Goal: Information Seeking & Learning: Check status

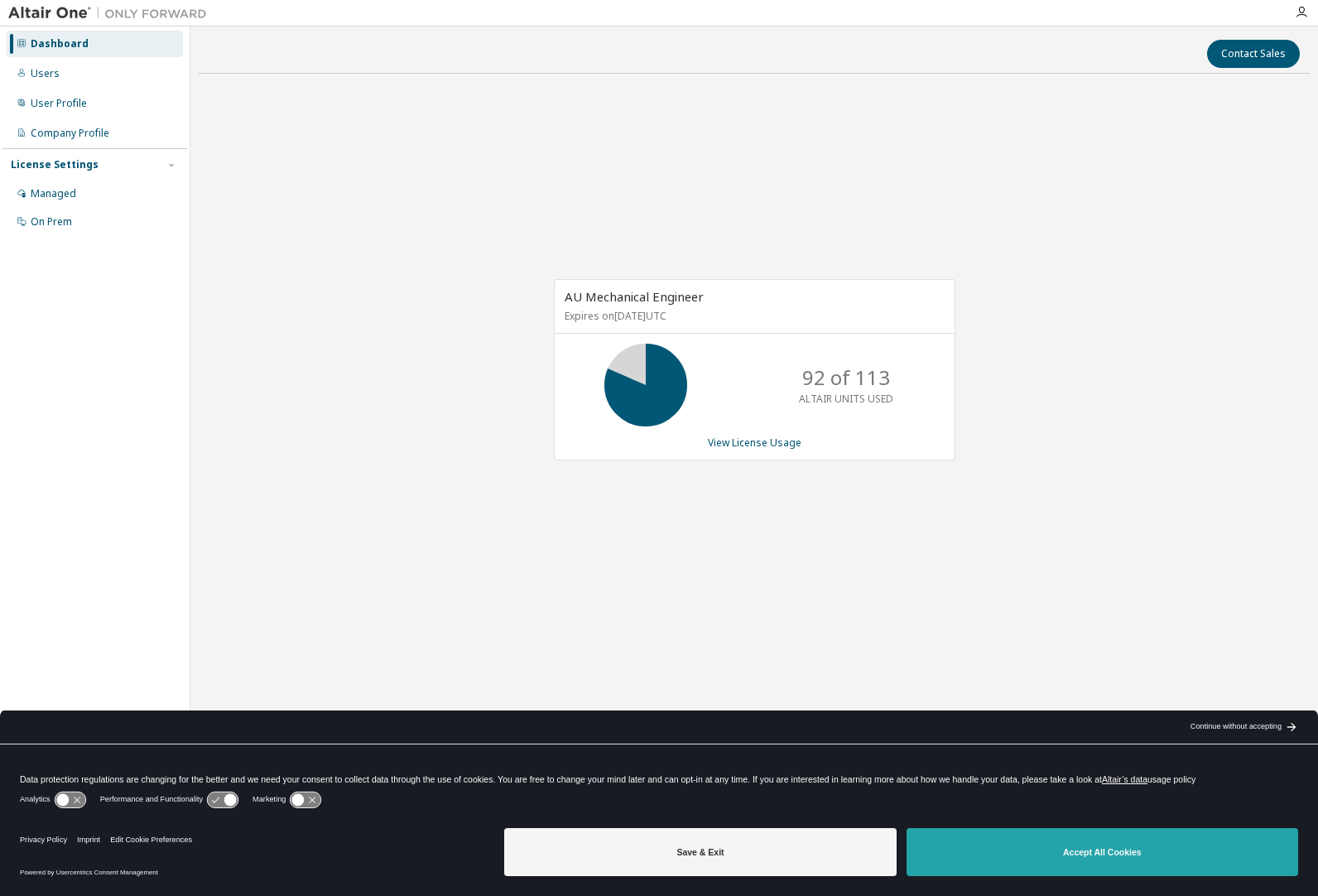
click at [1079, 847] on button "Accept All Cookies" at bounding box center [1103, 852] width 392 height 48
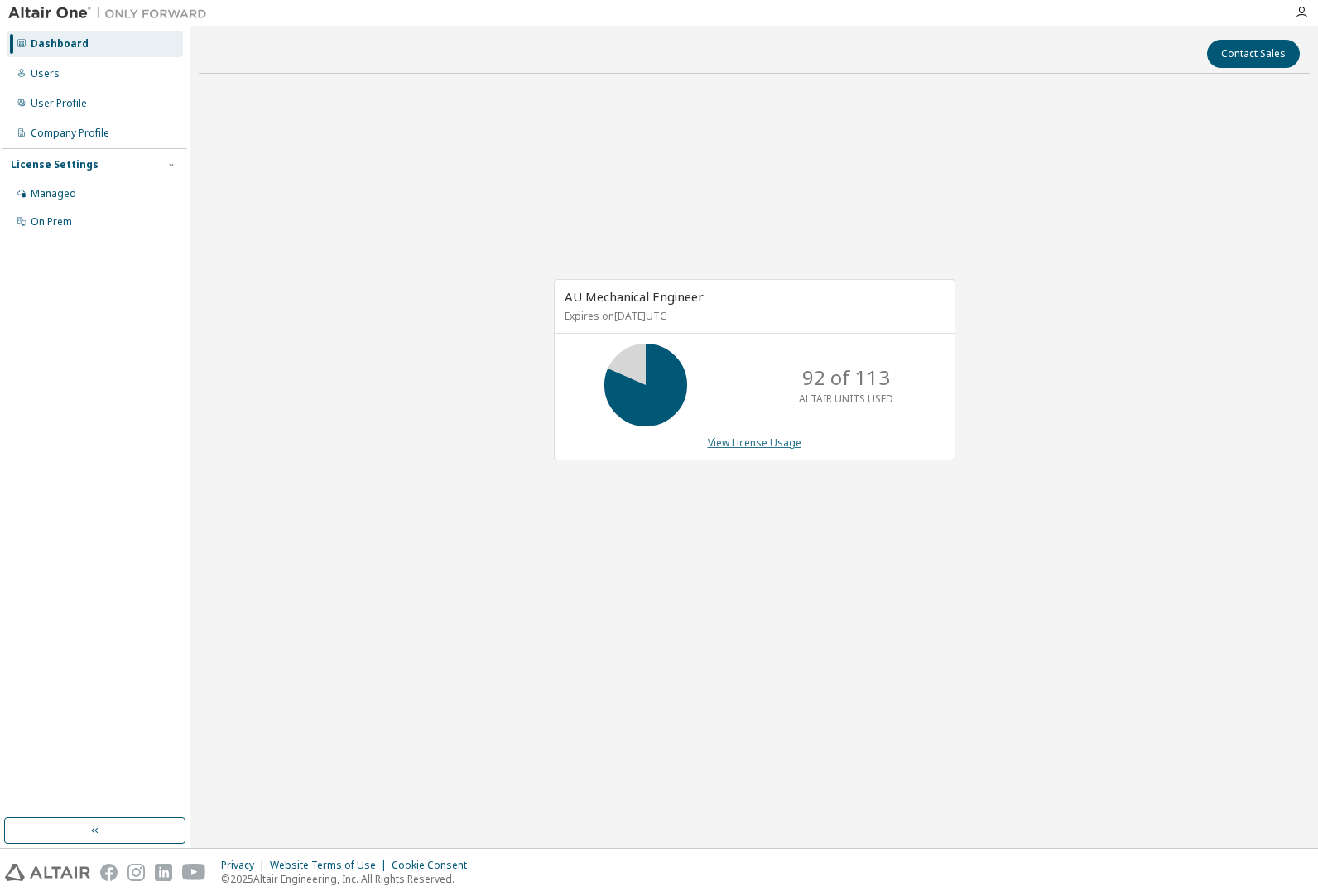
click at [768, 443] on link "View License Usage" at bounding box center [754, 442] width 93 height 14
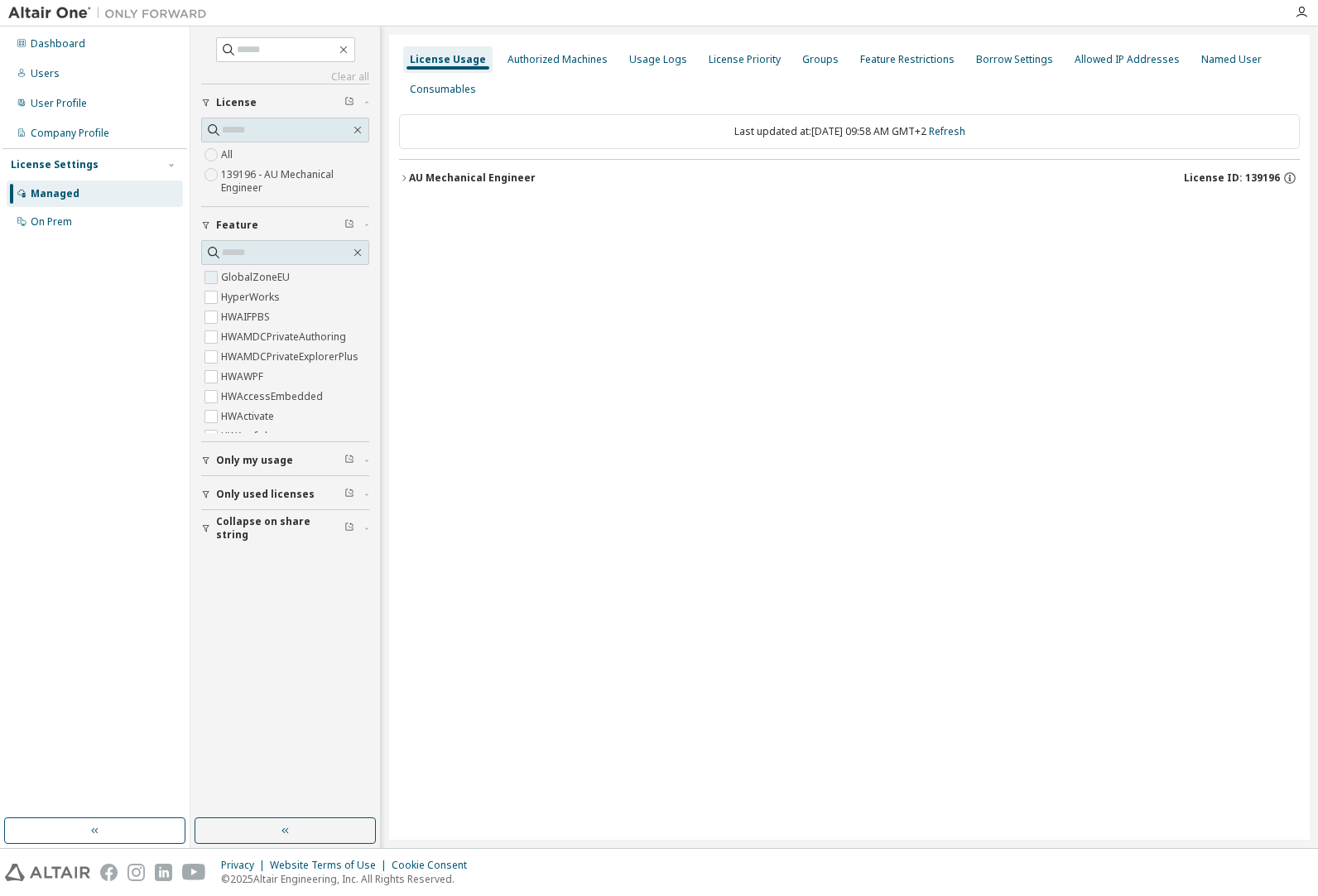
click at [239, 276] on label "GlobalZoneEU" at bounding box center [257, 277] width 72 height 20
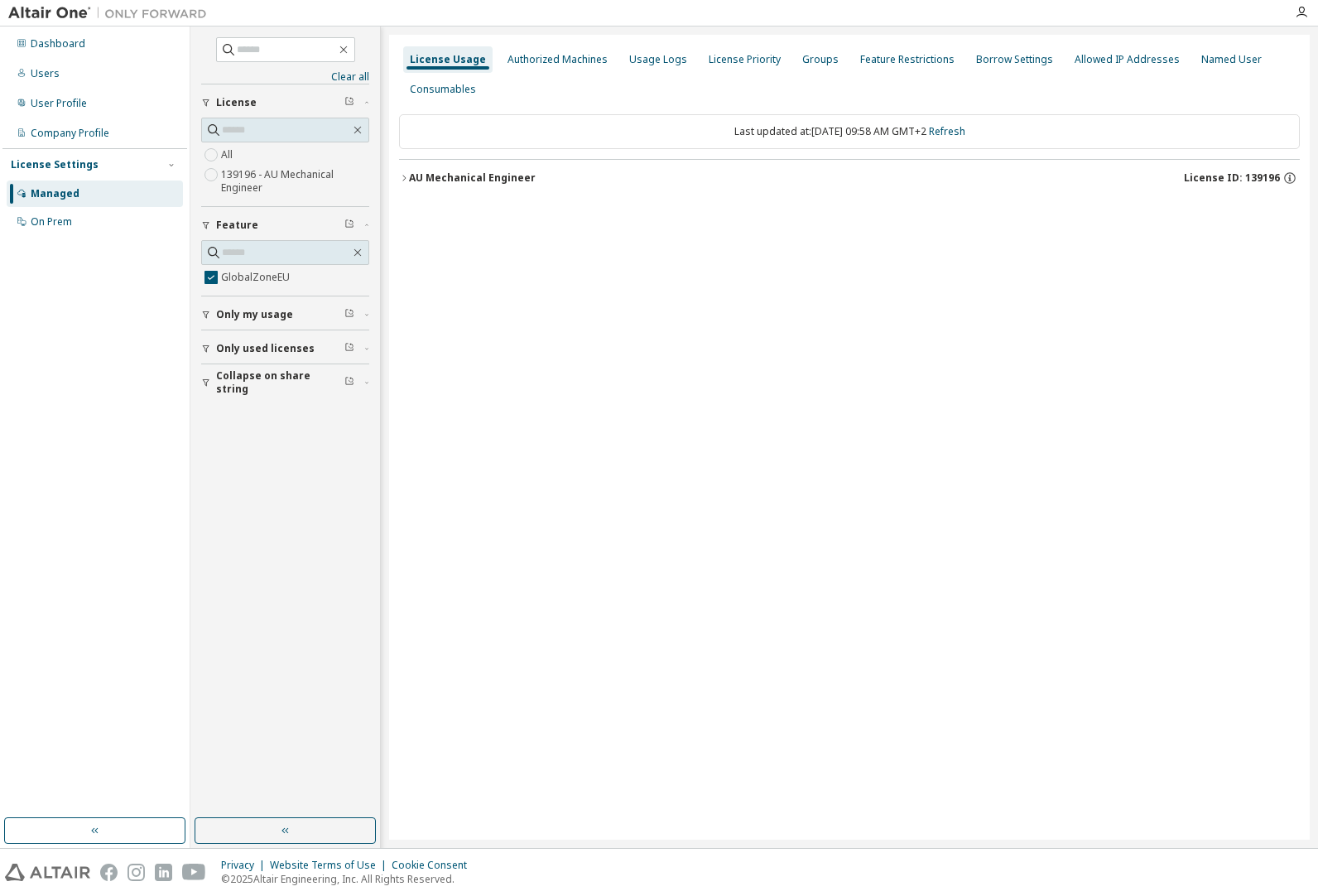
click at [406, 179] on icon "button" at bounding box center [403, 178] width 10 height 10
click at [418, 213] on icon "button" at bounding box center [418, 212] width 10 height 10
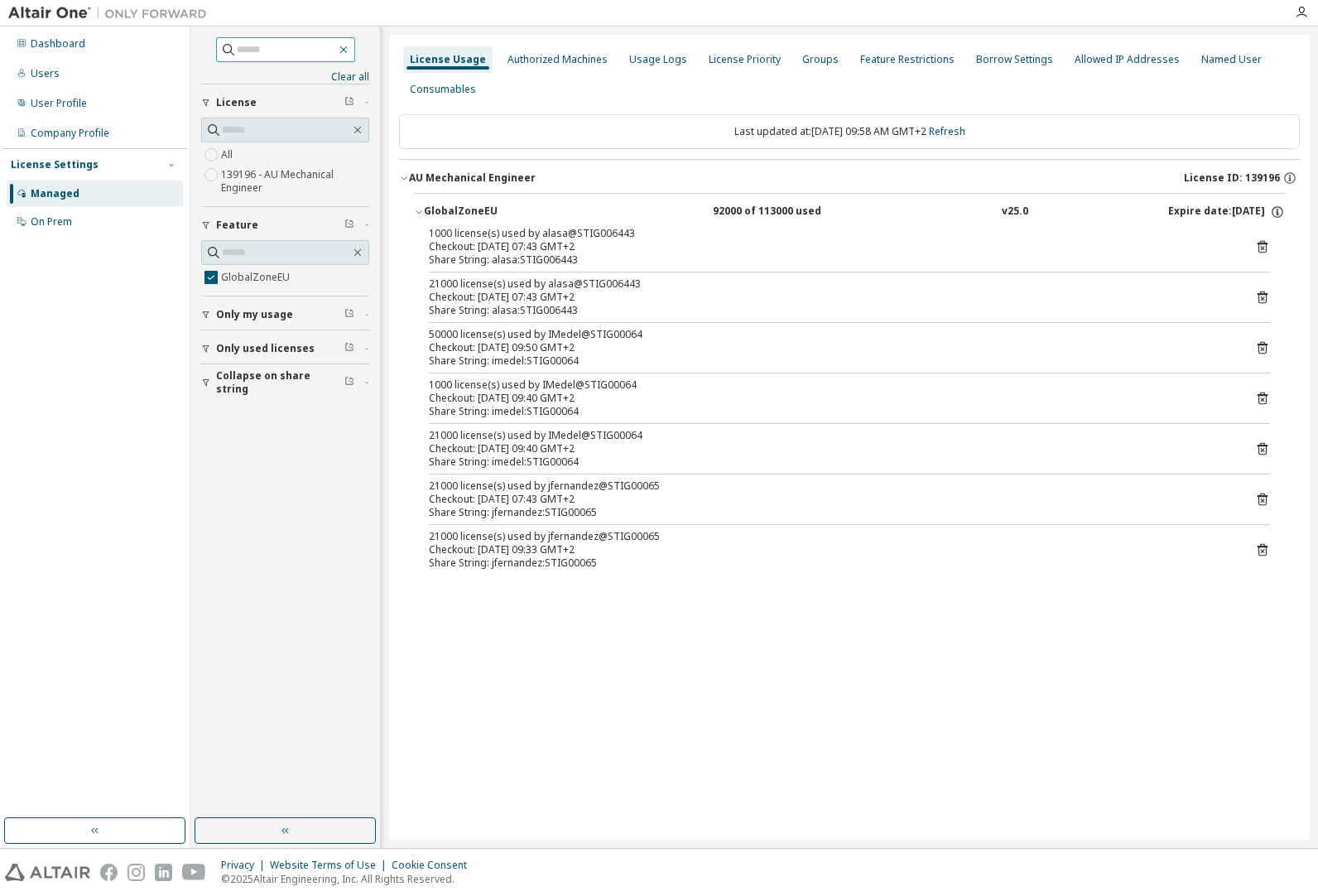
click at [350, 51] on icon "button" at bounding box center [343, 49] width 13 height 13
click at [347, 51] on icon "button" at bounding box center [343, 50] width 8 height 8
click at [558, 56] on div "Authorized Machines" at bounding box center [558, 59] width 100 height 13
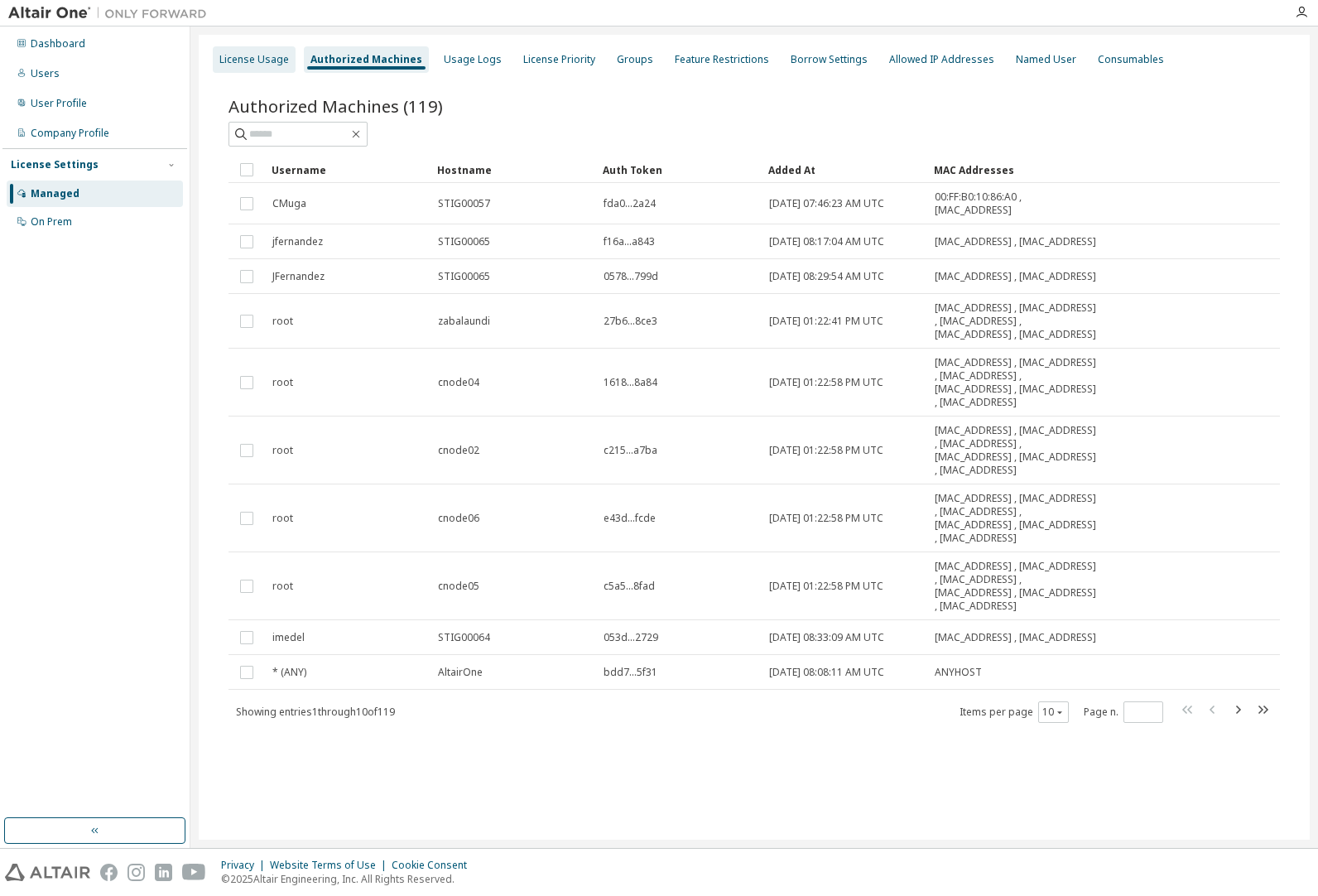
click at [260, 58] on div "License Usage" at bounding box center [254, 59] width 70 height 13
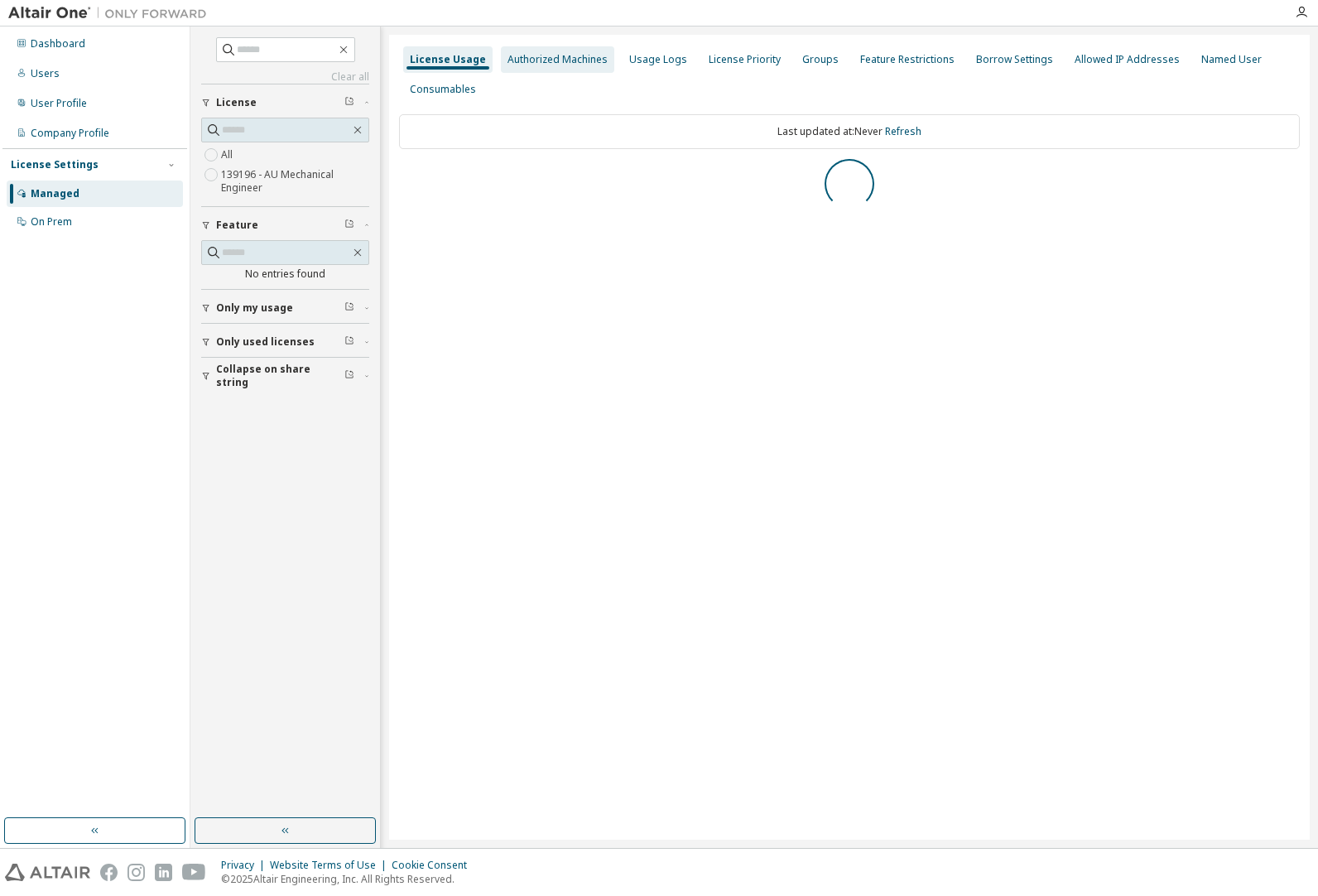
click at [531, 58] on div "Authorized Machines" at bounding box center [558, 59] width 100 height 13
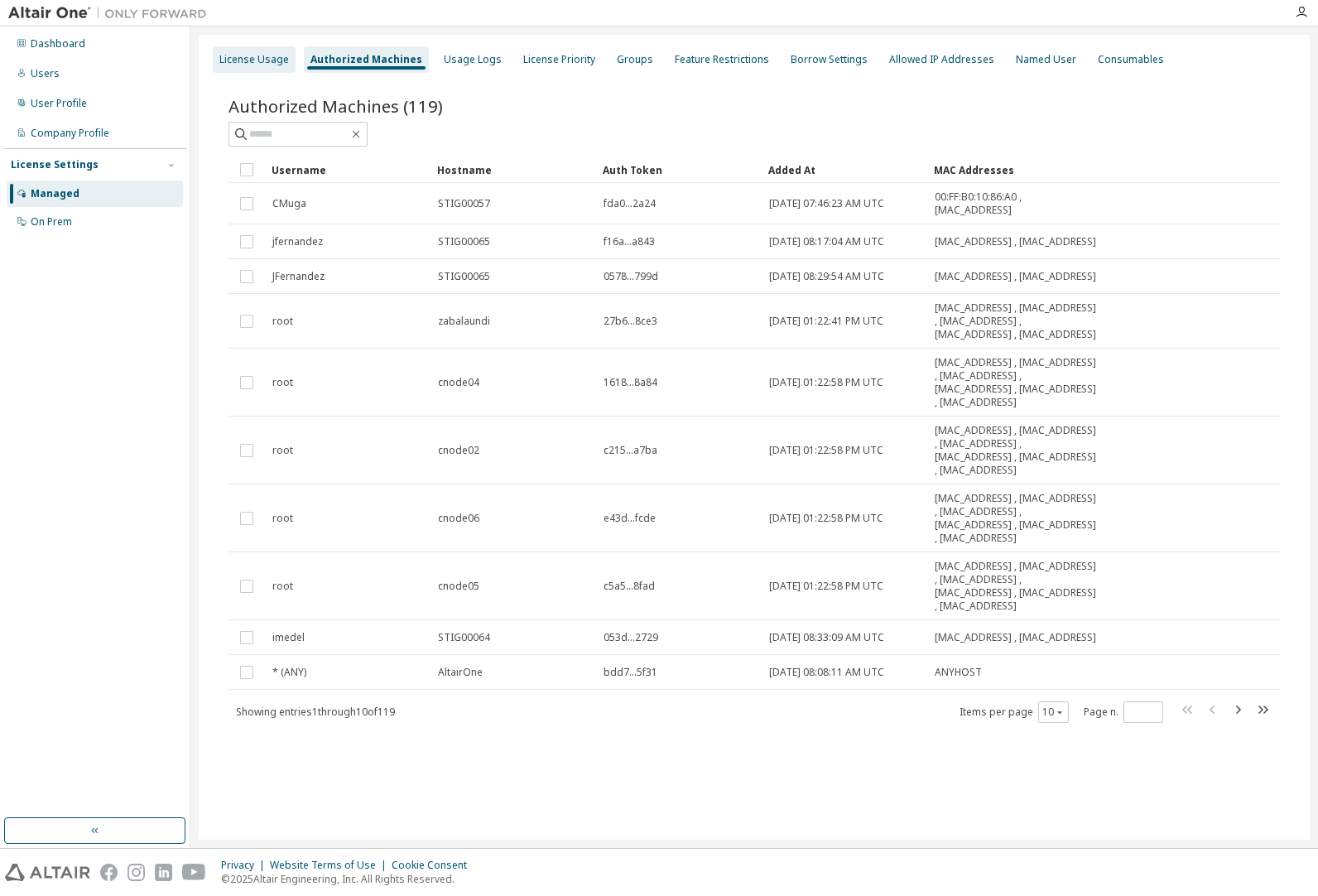
click at [264, 62] on div "License Usage" at bounding box center [254, 59] width 70 height 13
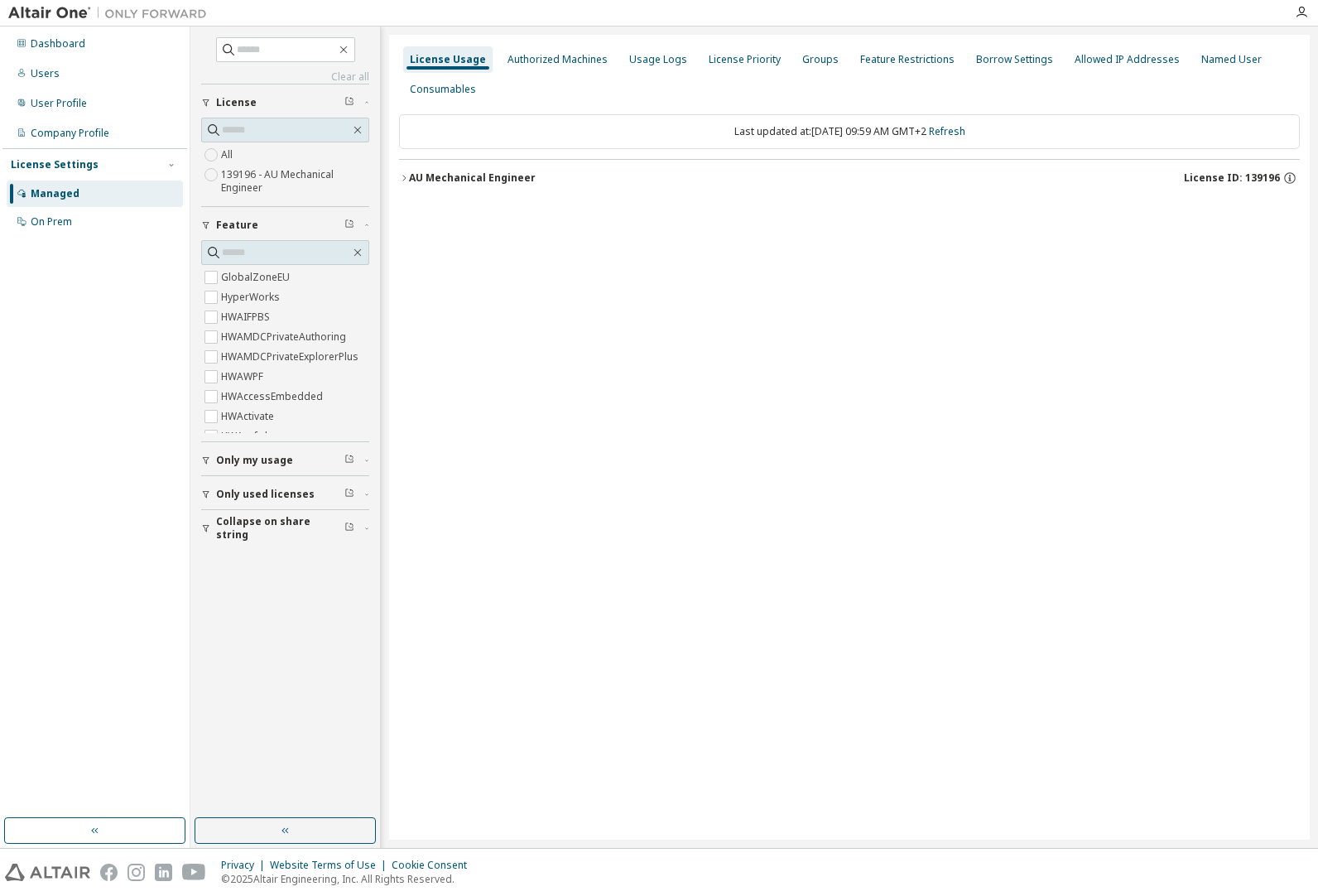
click at [402, 176] on icon "button" at bounding box center [403, 178] width 10 height 10
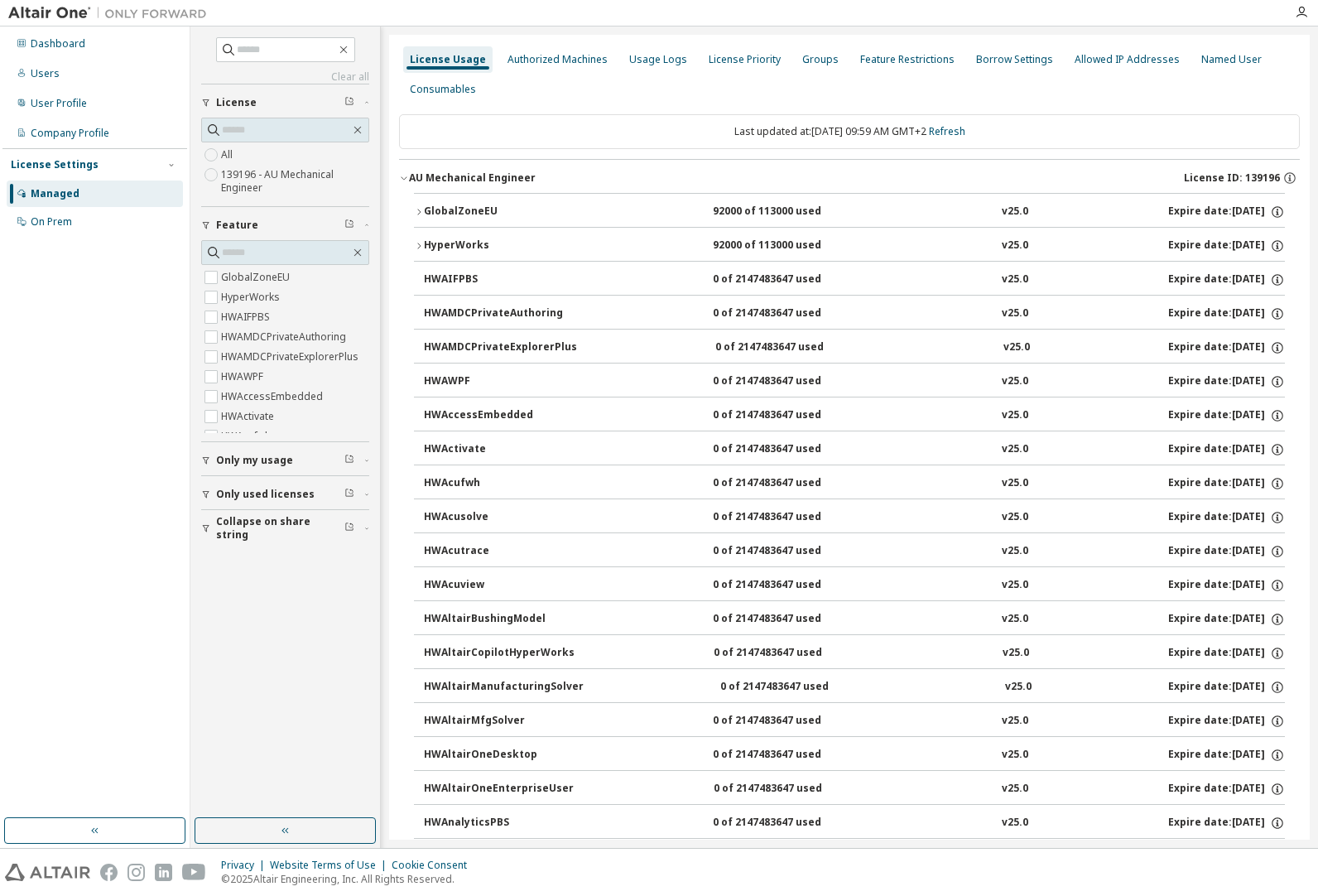
click at [419, 211] on icon "button" at bounding box center [418, 212] width 10 height 10
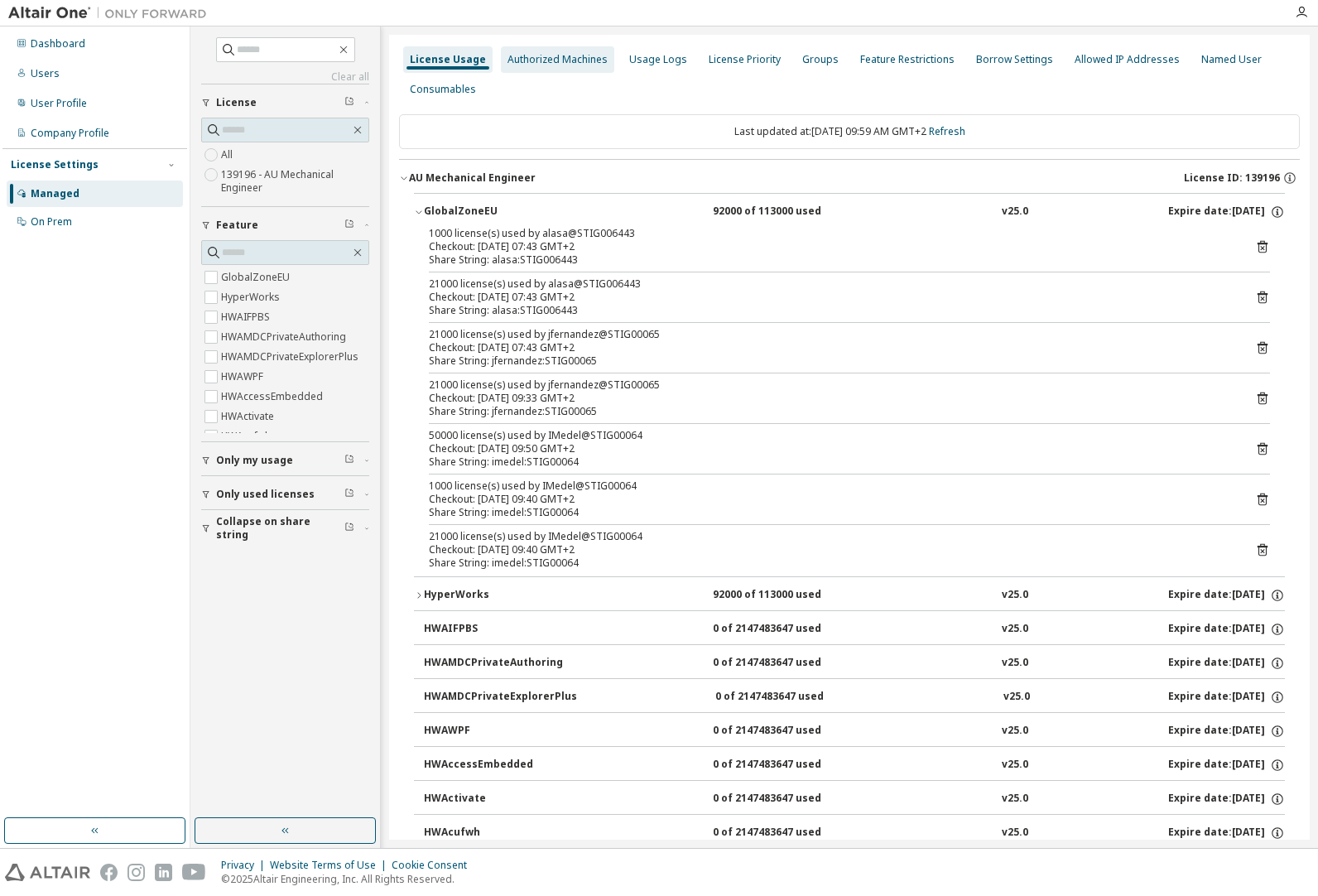
click at [579, 63] on div "Authorized Machines" at bounding box center [558, 59] width 100 height 13
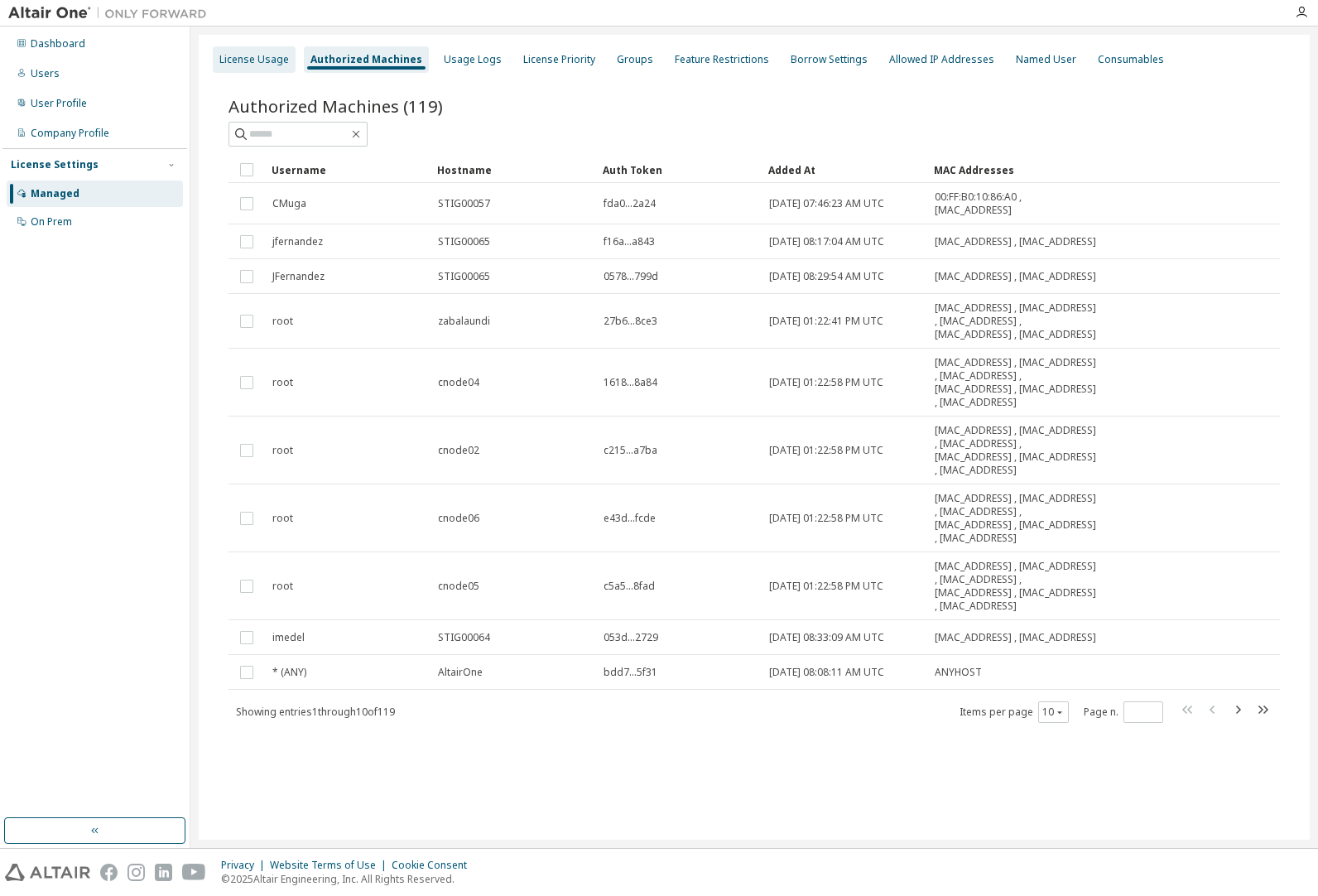
click at [233, 54] on div "License Usage" at bounding box center [254, 59] width 70 height 13
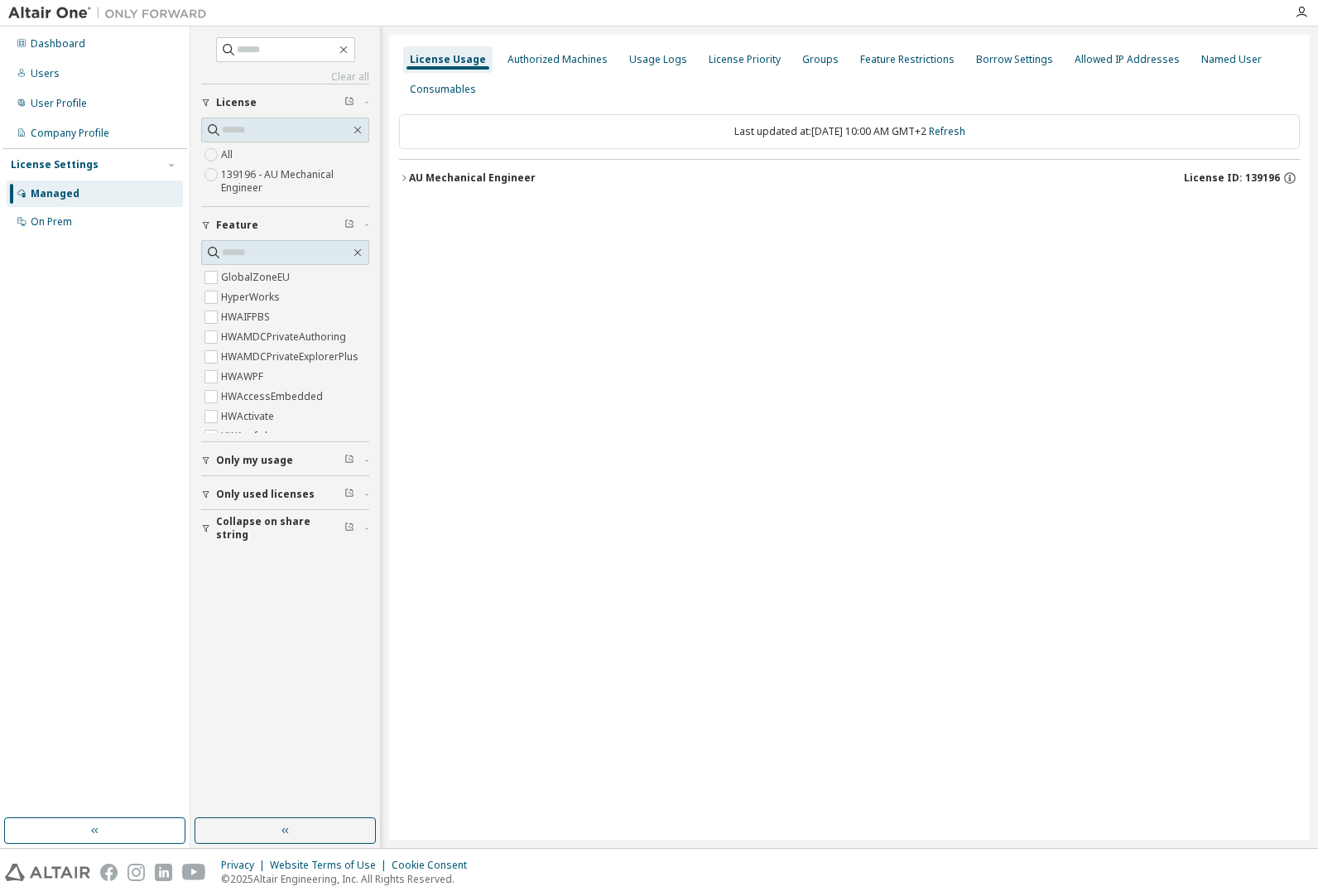
click at [402, 179] on icon "button" at bounding box center [403, 178] width 10 height 10
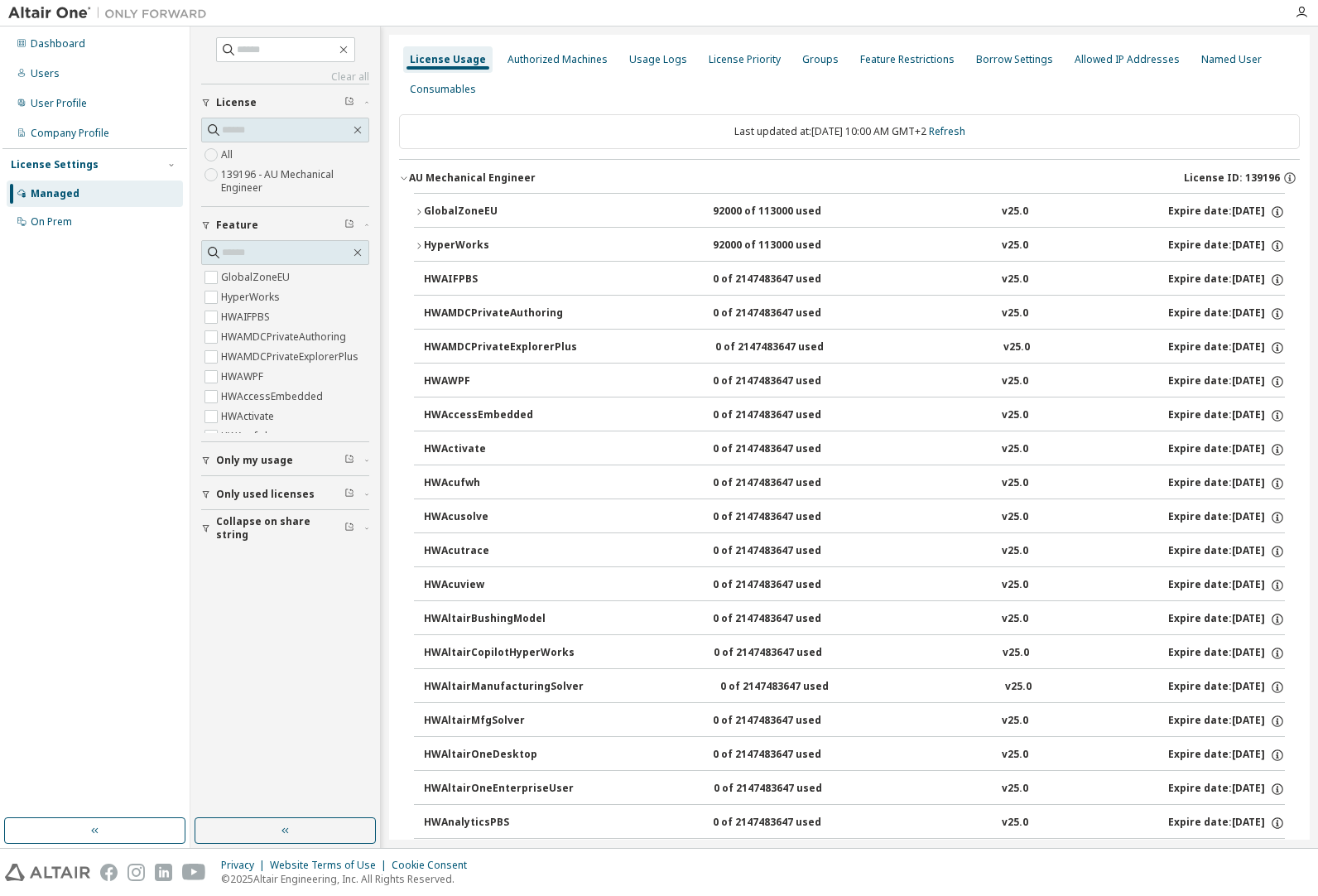
click at [421, 209] on icon "button" at bounding box center [418, 212] width 10 height 10
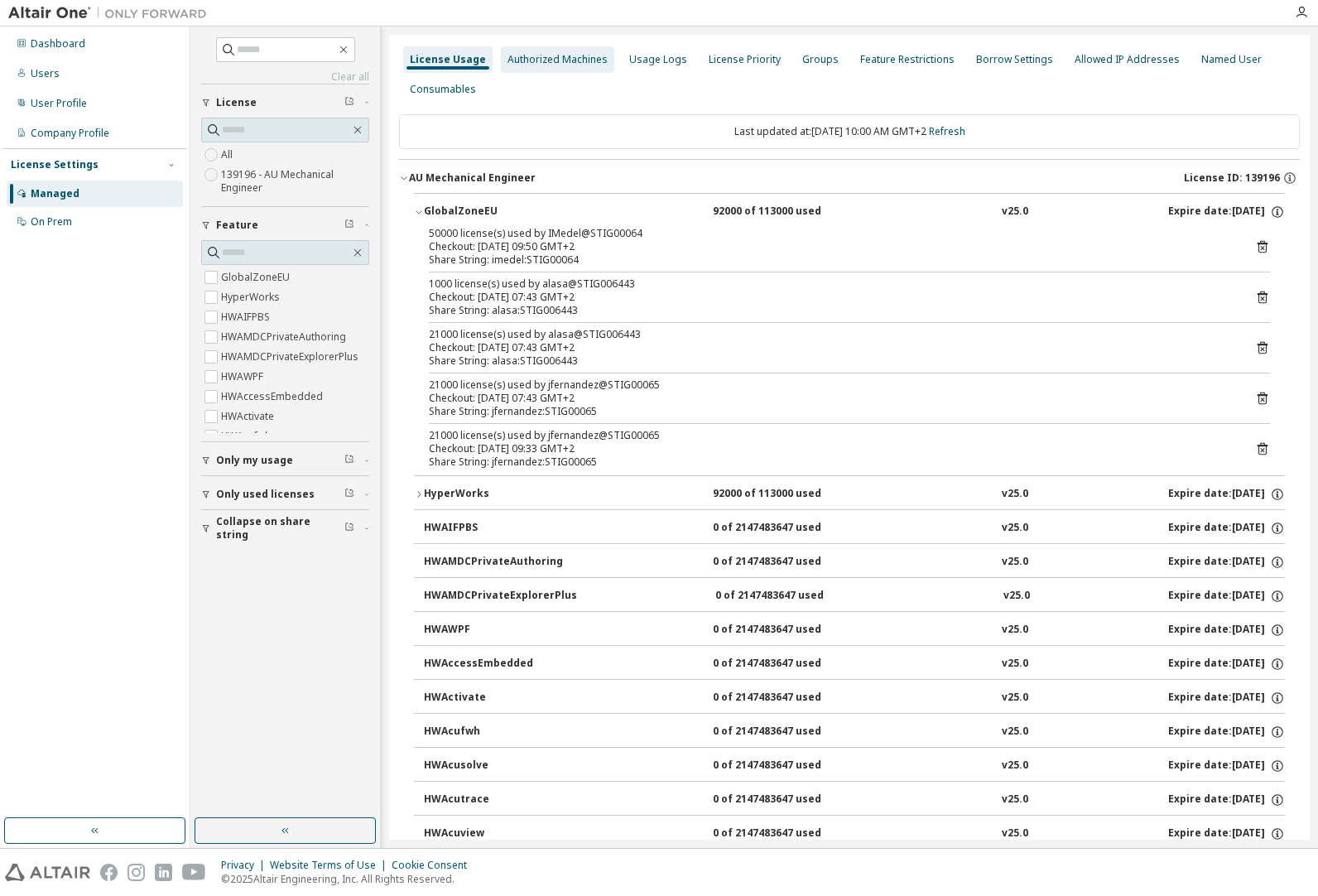
click at [572, 60] on div "Authorized Machines" at bounding box center [558, 59] width 100 height 13
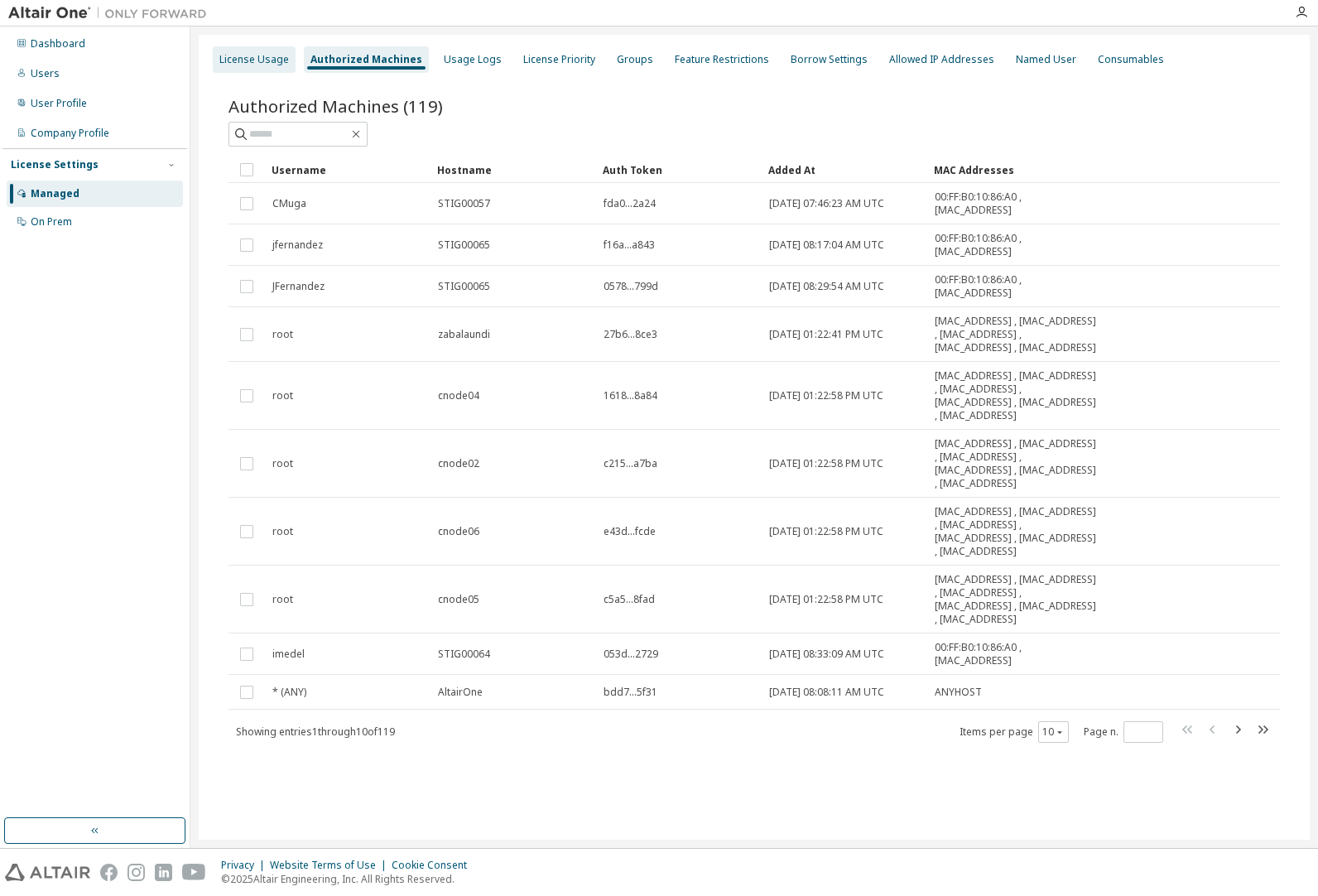
click at [260, 61] on div "License Usage" at bounding box center [254, 59] width 70 height 13
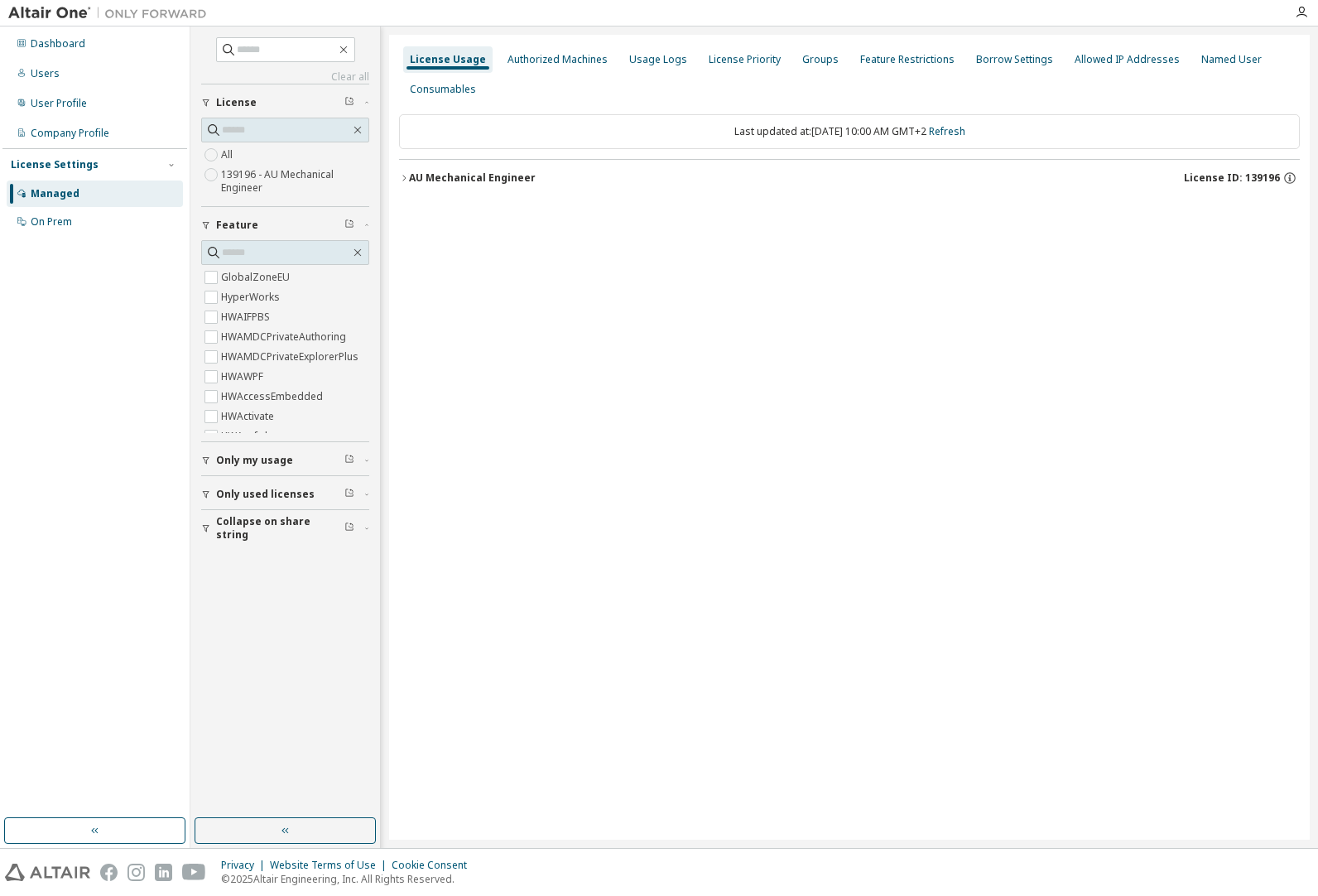
click at [407, 177] on icon "button" at bounding box center [403, 178] width 10 height 10
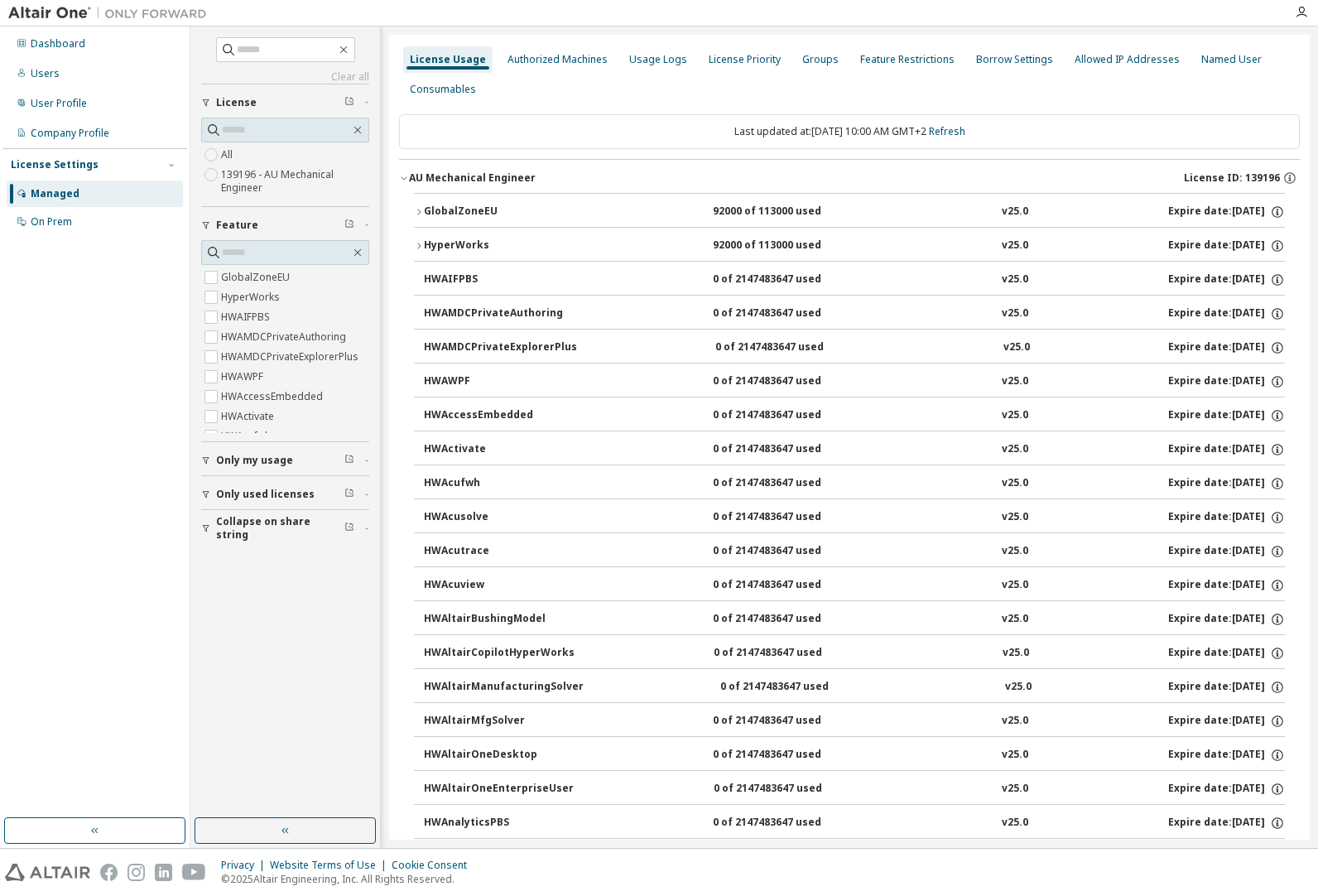
click at [418, 209] on icon "button" at bounding box center [418, 212] width 10 height 10
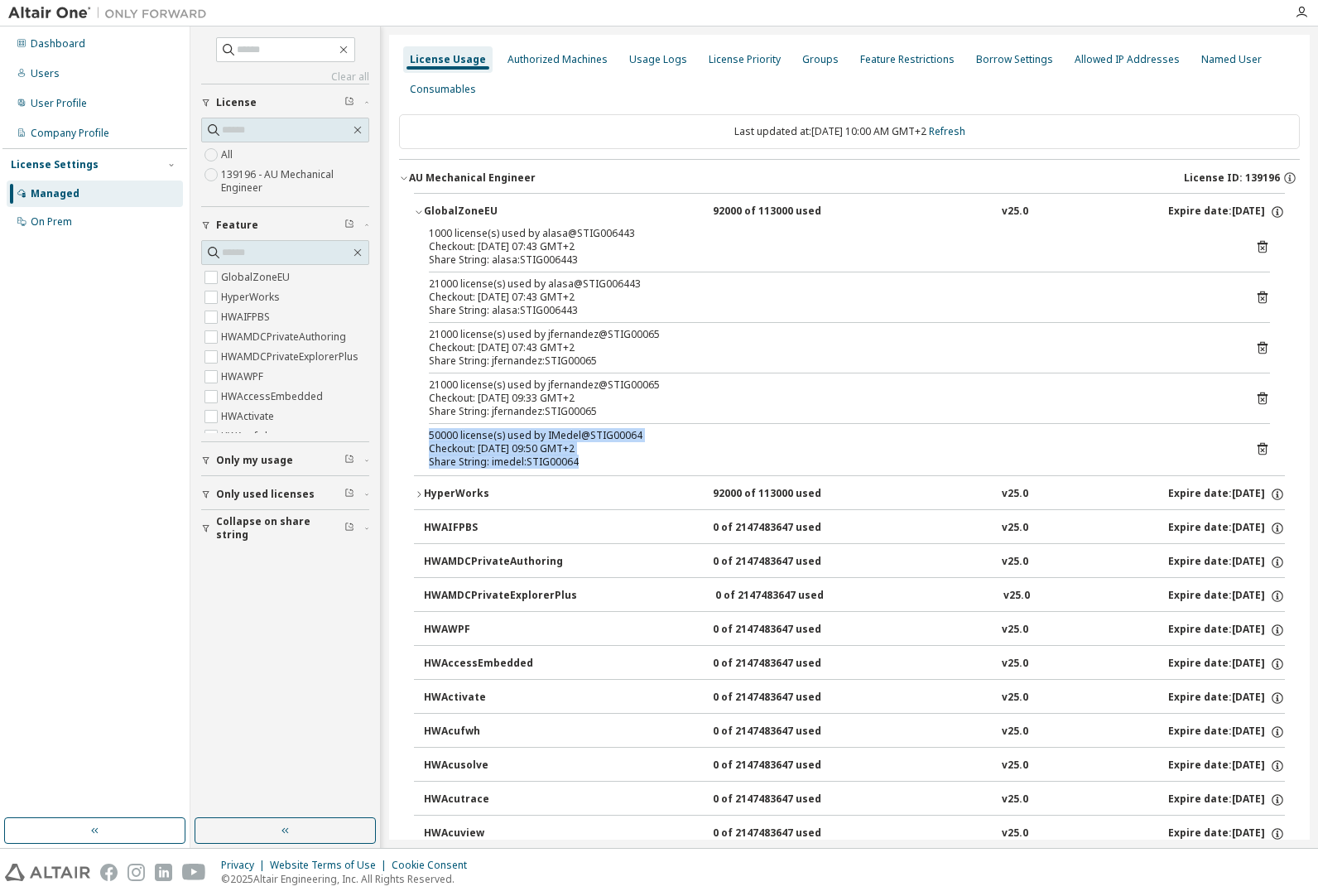
drag, startPoint x: 585, startPoint y: 460, endPoint x: 411, endPoint y: 435, distance: 175.8
click at [649, 457] on div "Share String: imedel:STIG00064" at bounding box center [829, 461] width 801 height 13
click at [589, 58] on div "Authorized Machines" at bounding box center [558, 59] width 100 height 13
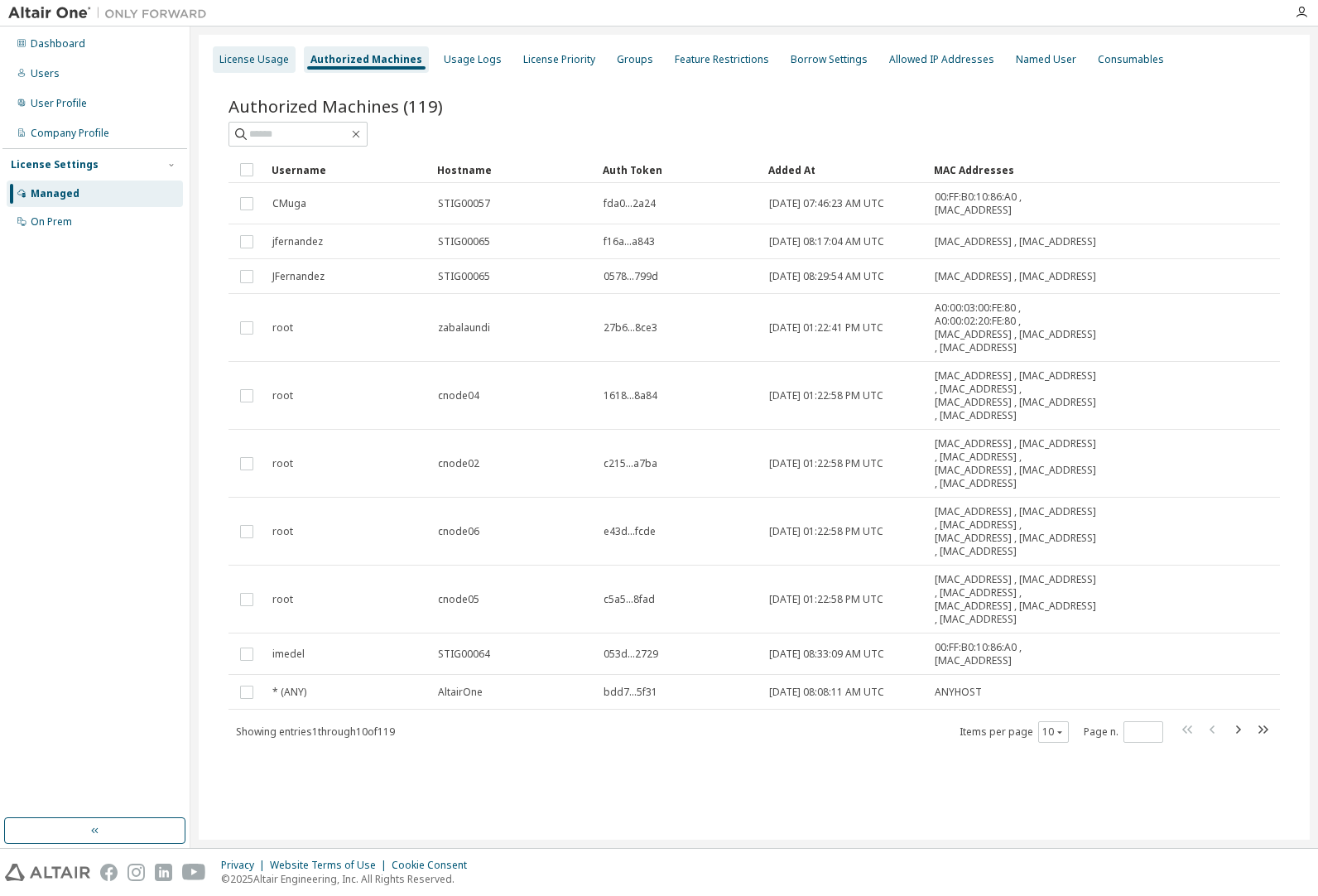
click at [268, 51] on div "License Usage" at bounding box center [253, 59] width 83 height 26
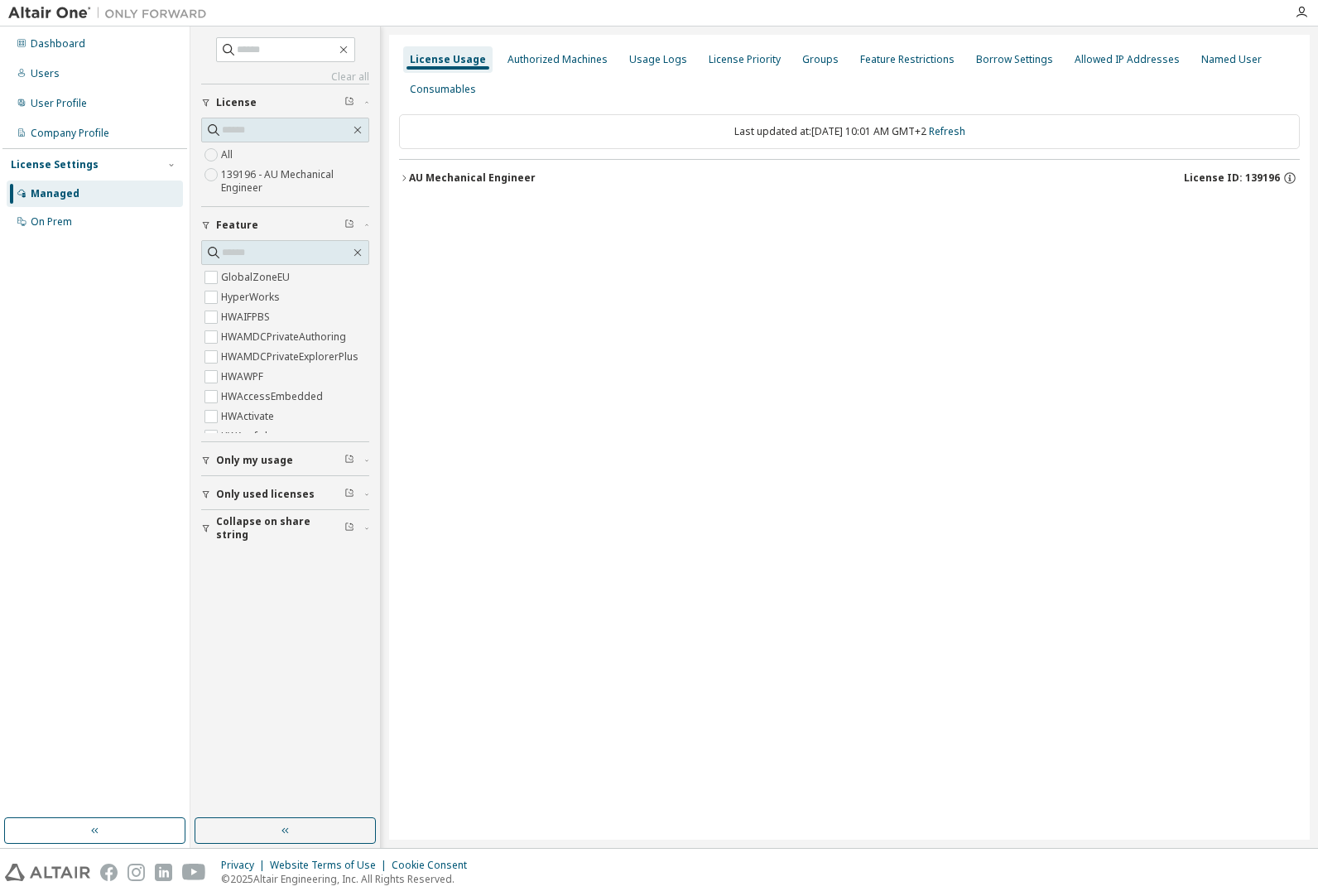
click at [405, 179] on icon "button" at bounding box center [404, 178] width 3 height 6
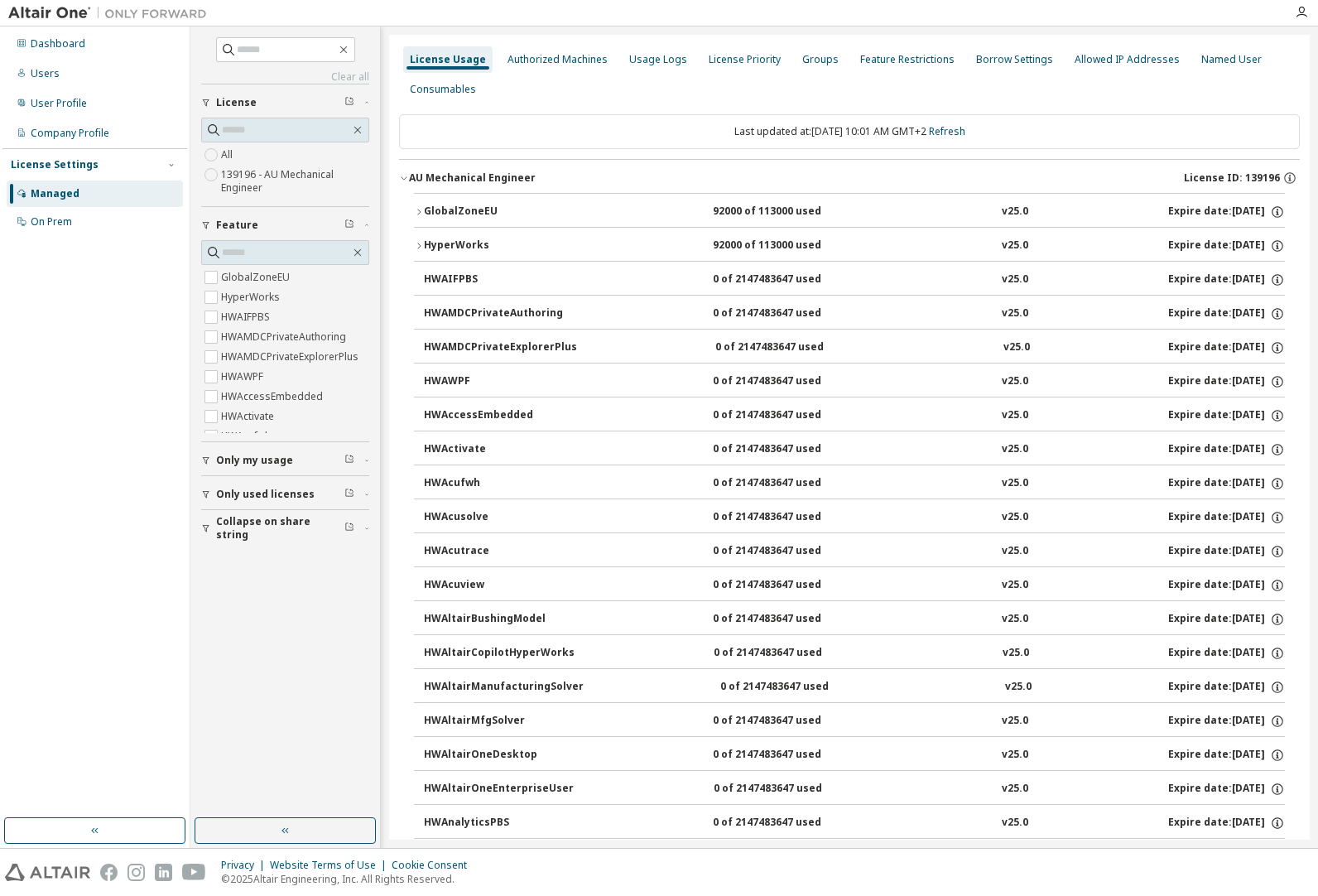
click at [416, 208] on icon "button" at bounding box center [418, 212] width 10 height 10
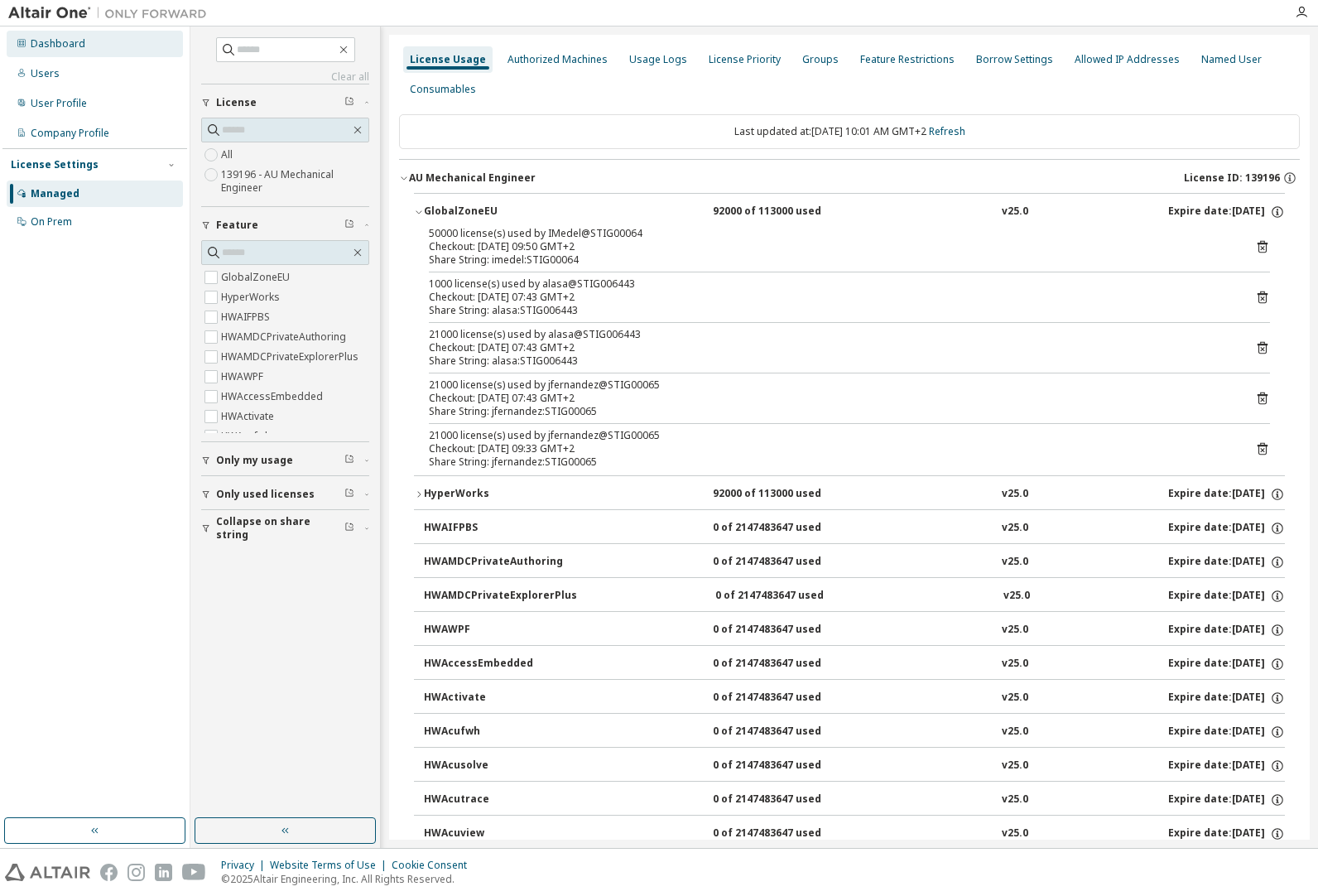
click at [73, 42] on div "Dashboard" at bounding box center [57, 44] width 55 height 13
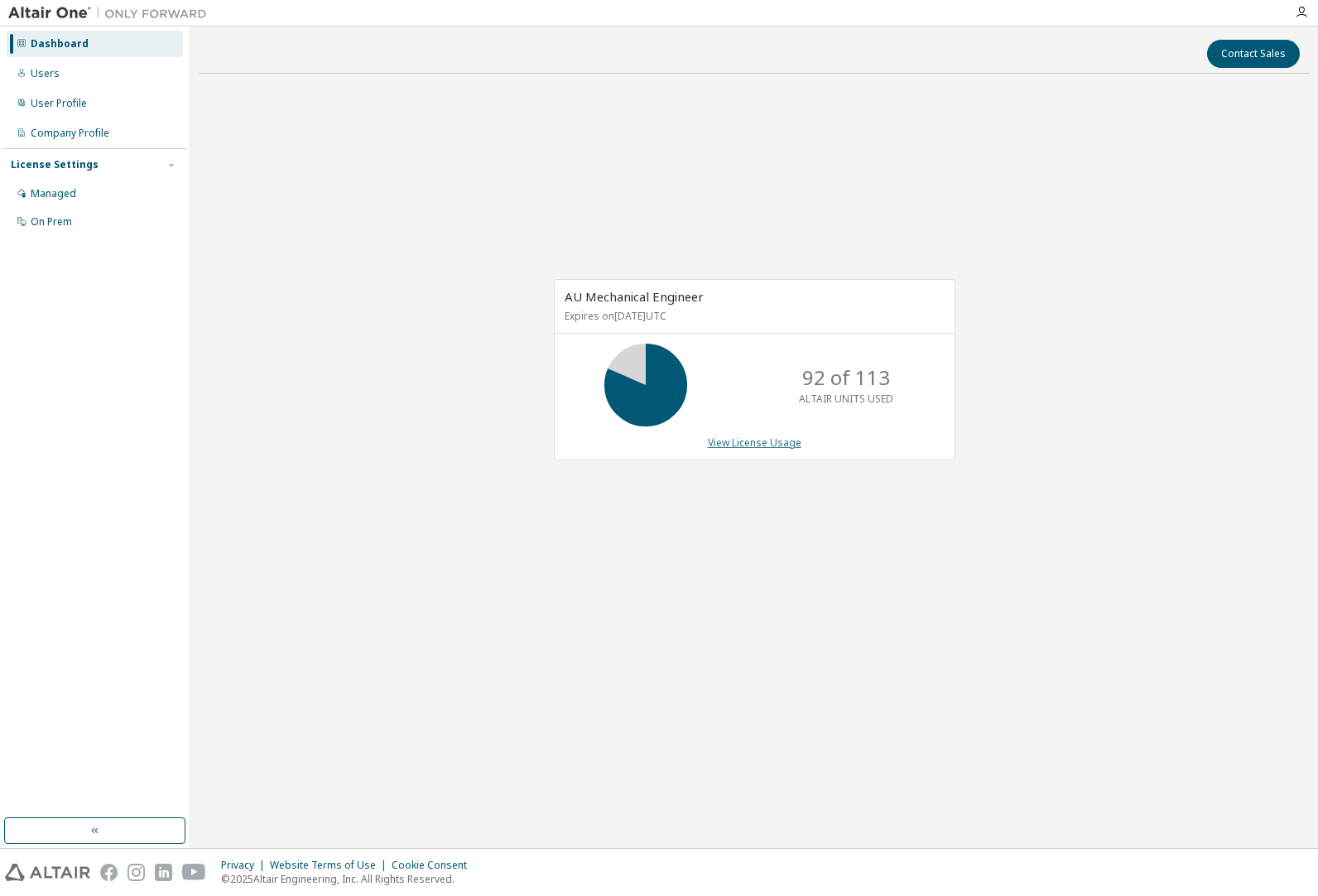
click at [762, 441] on link "View License Usage" at bounding box center [754, 442] width 93 height 14
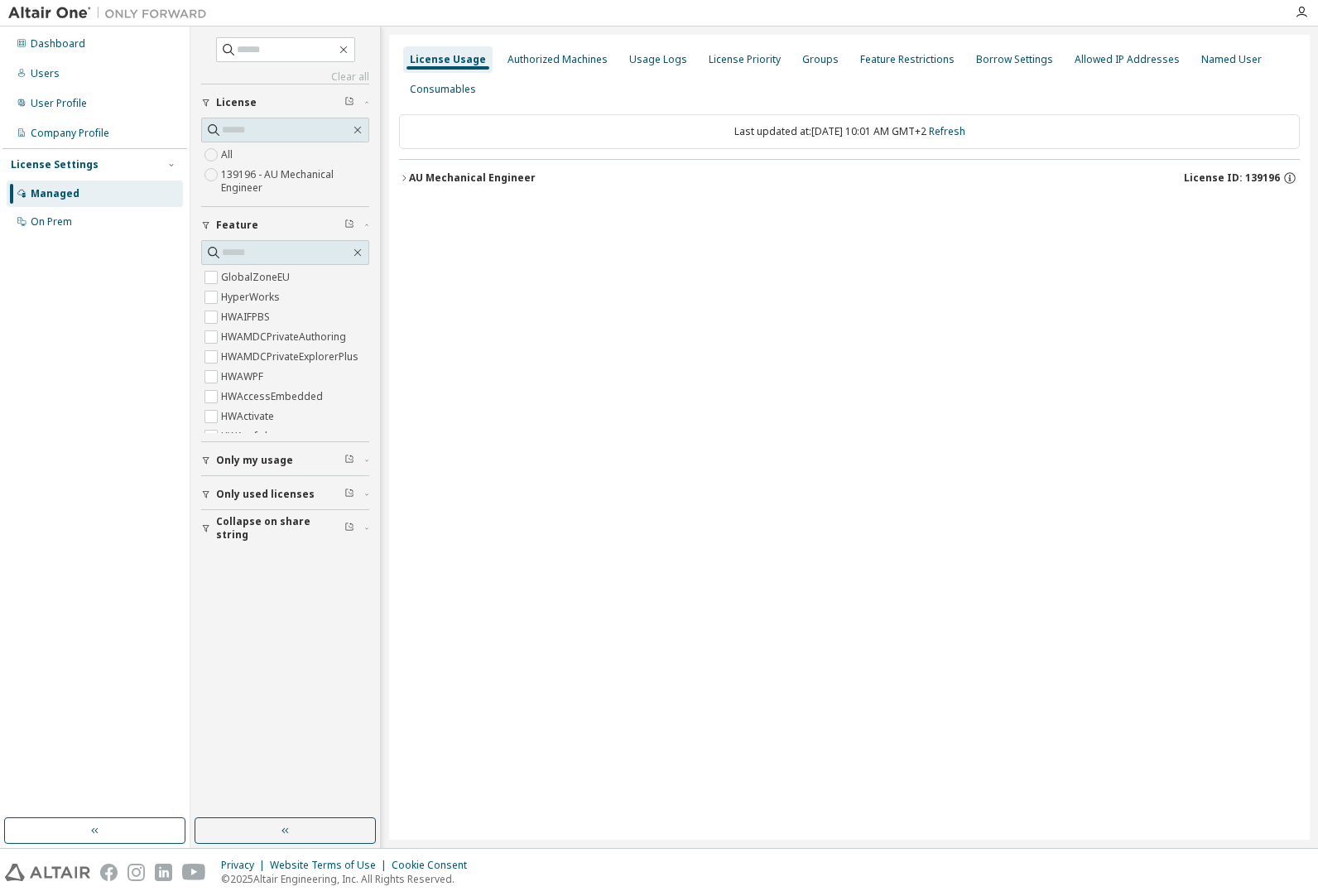
click at [402, 181] on icon "button" at bounding box center [403, 178] width 10 height 10
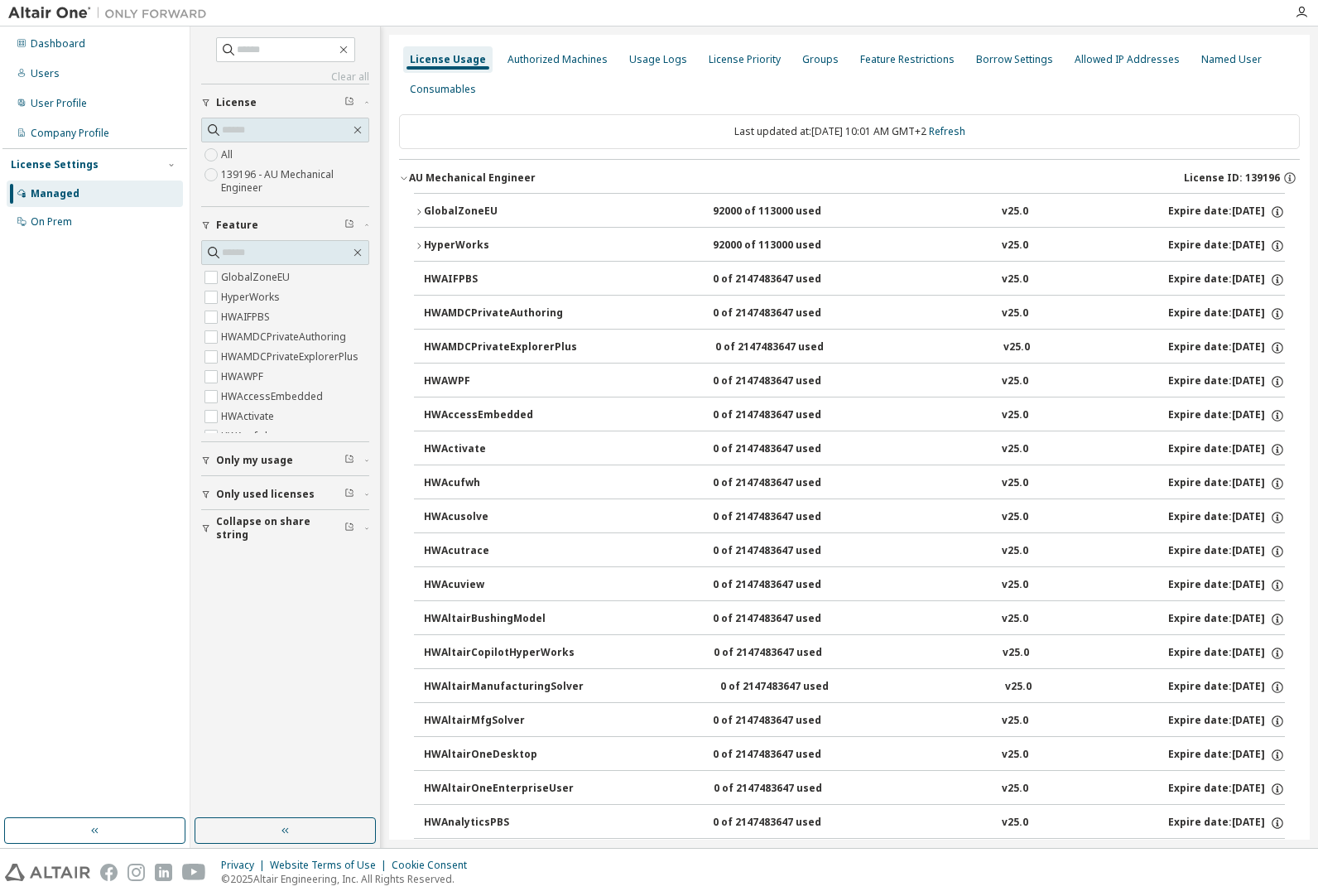
click at [419, 214] on icon "button" at bounding box center [418, 212] width 10 height 10
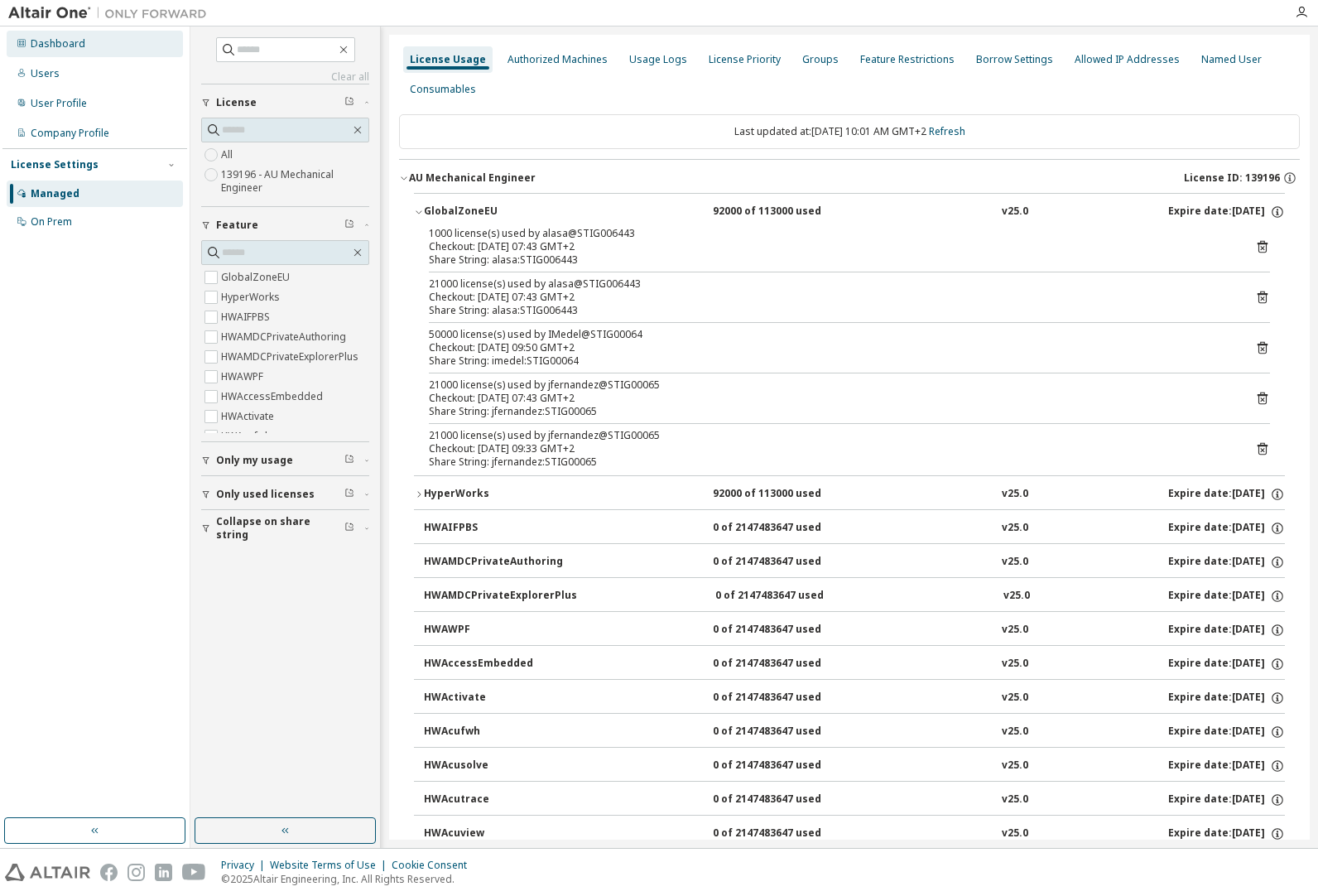
click at [60, 40] on div "Dashboard" at bounding box center [57, 44] width 55 height 13
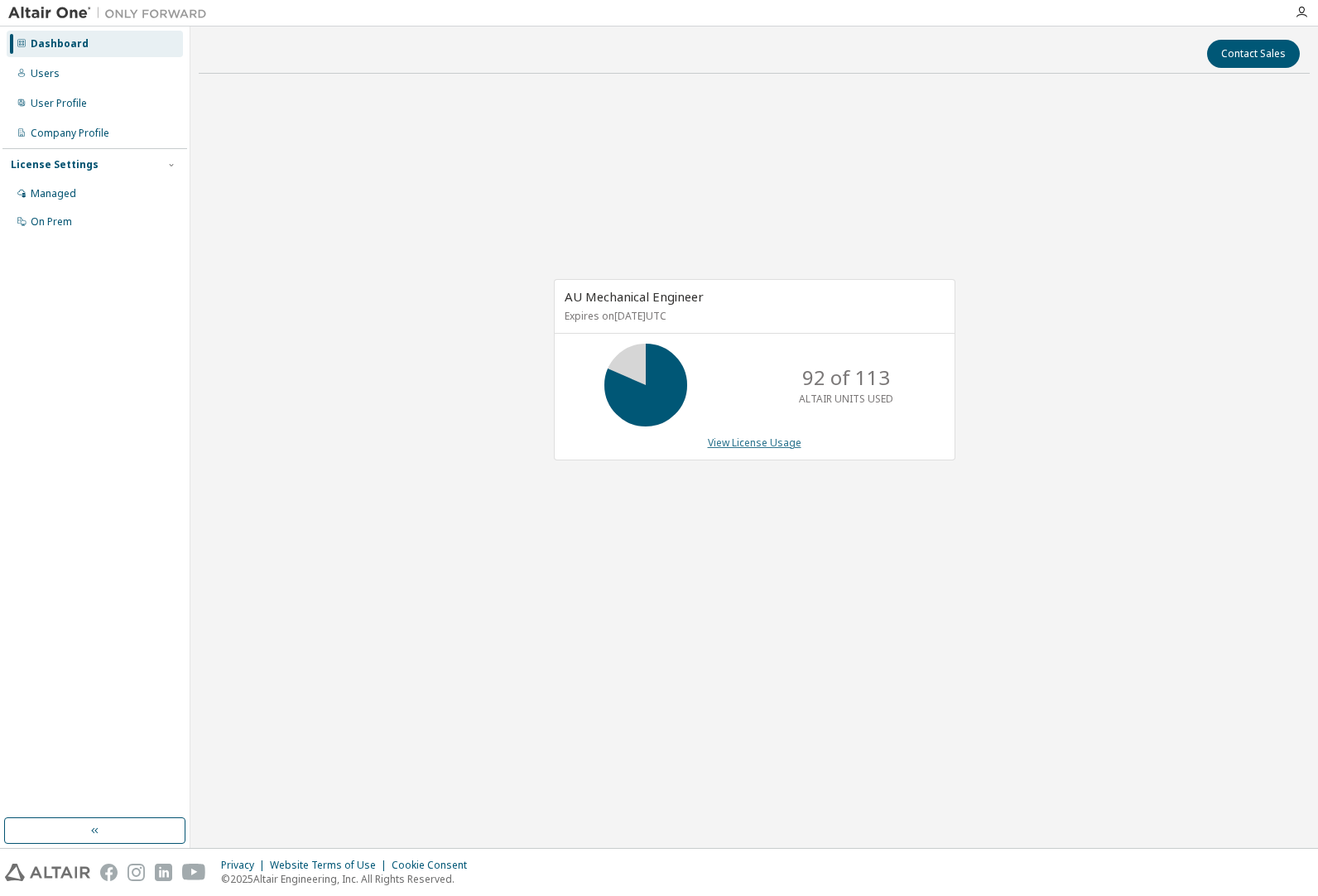
click at [727, 446] on link "View License Usage" at bounding box center [754, 442] width 93 height 14
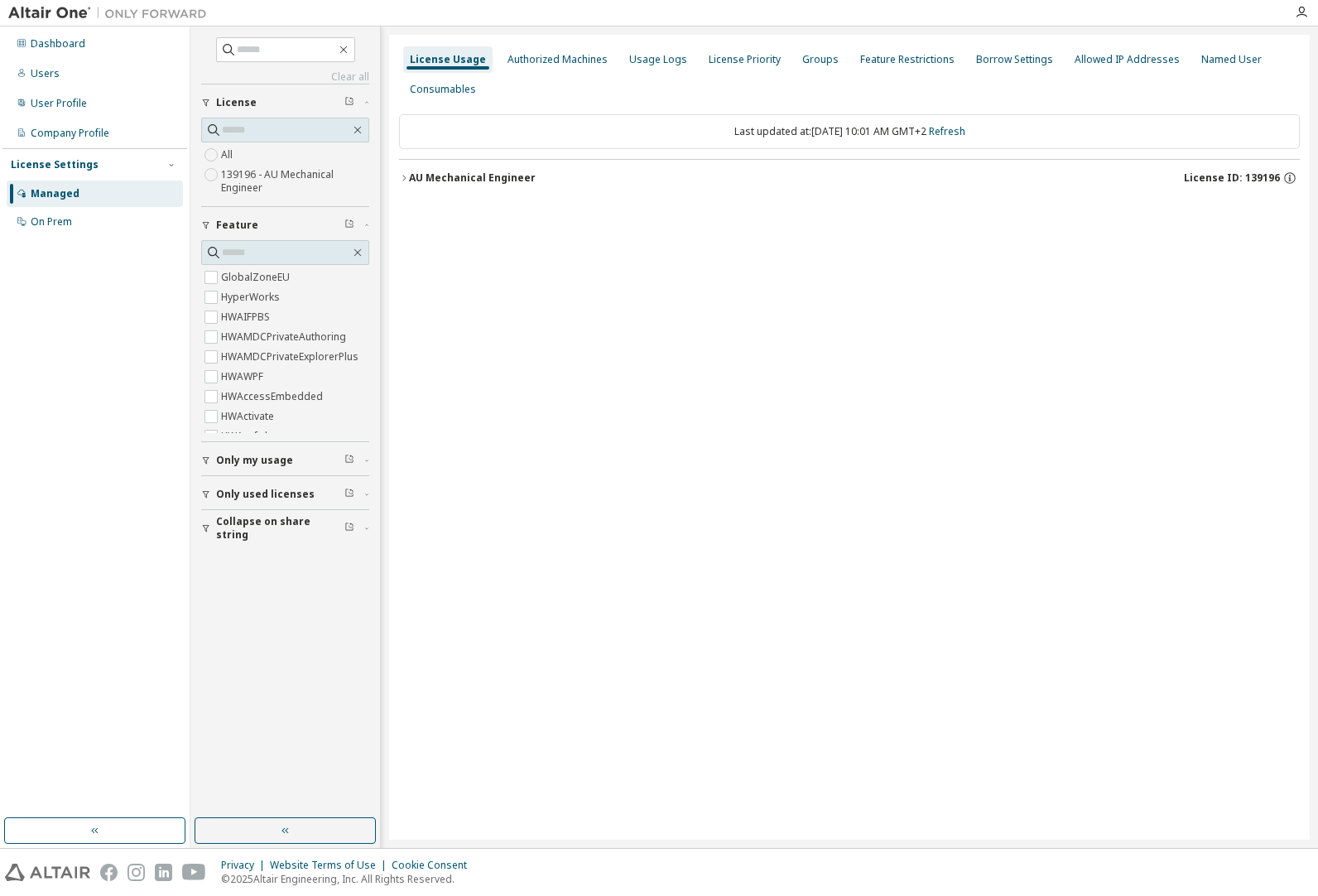
click at [403, 179] on icon "button" at bounding box center [403, 178] width 10 height 10
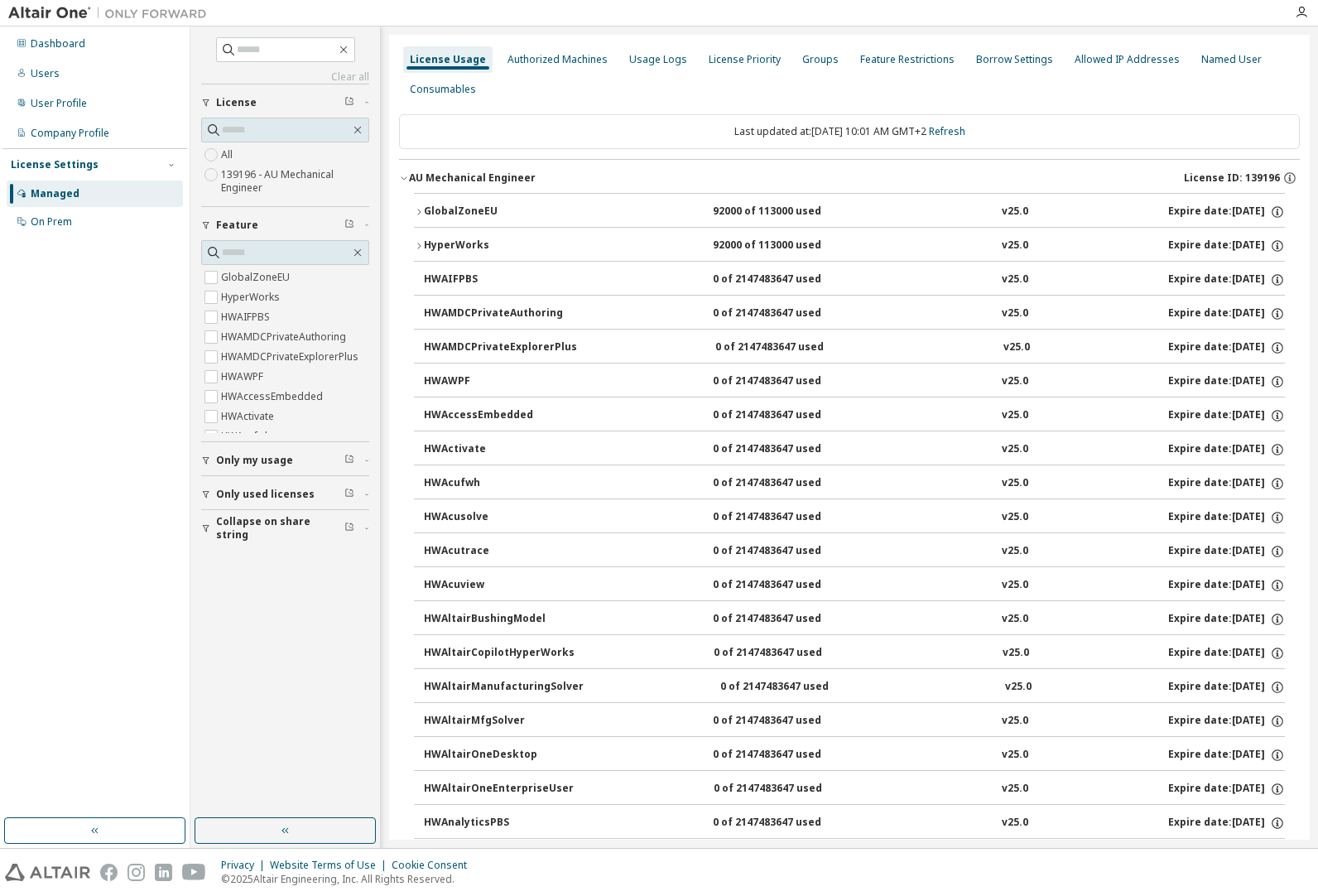
click at [420, 207] on icon "button" at bounding box center [418, 212] width 10 height 10
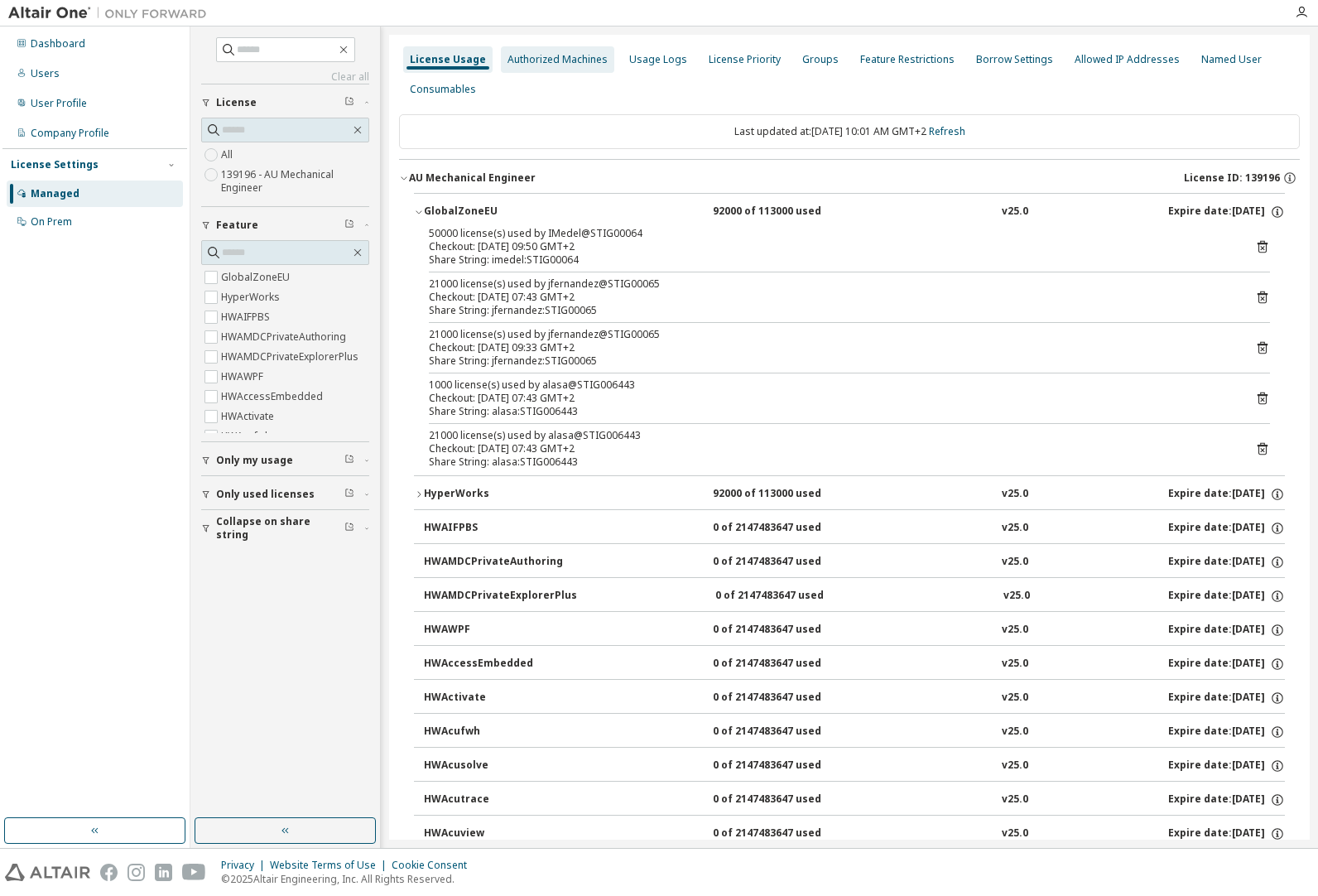
click at [528, 60] on div "Authorized Machines" at bounding box center [558, 59] width 100 height 13
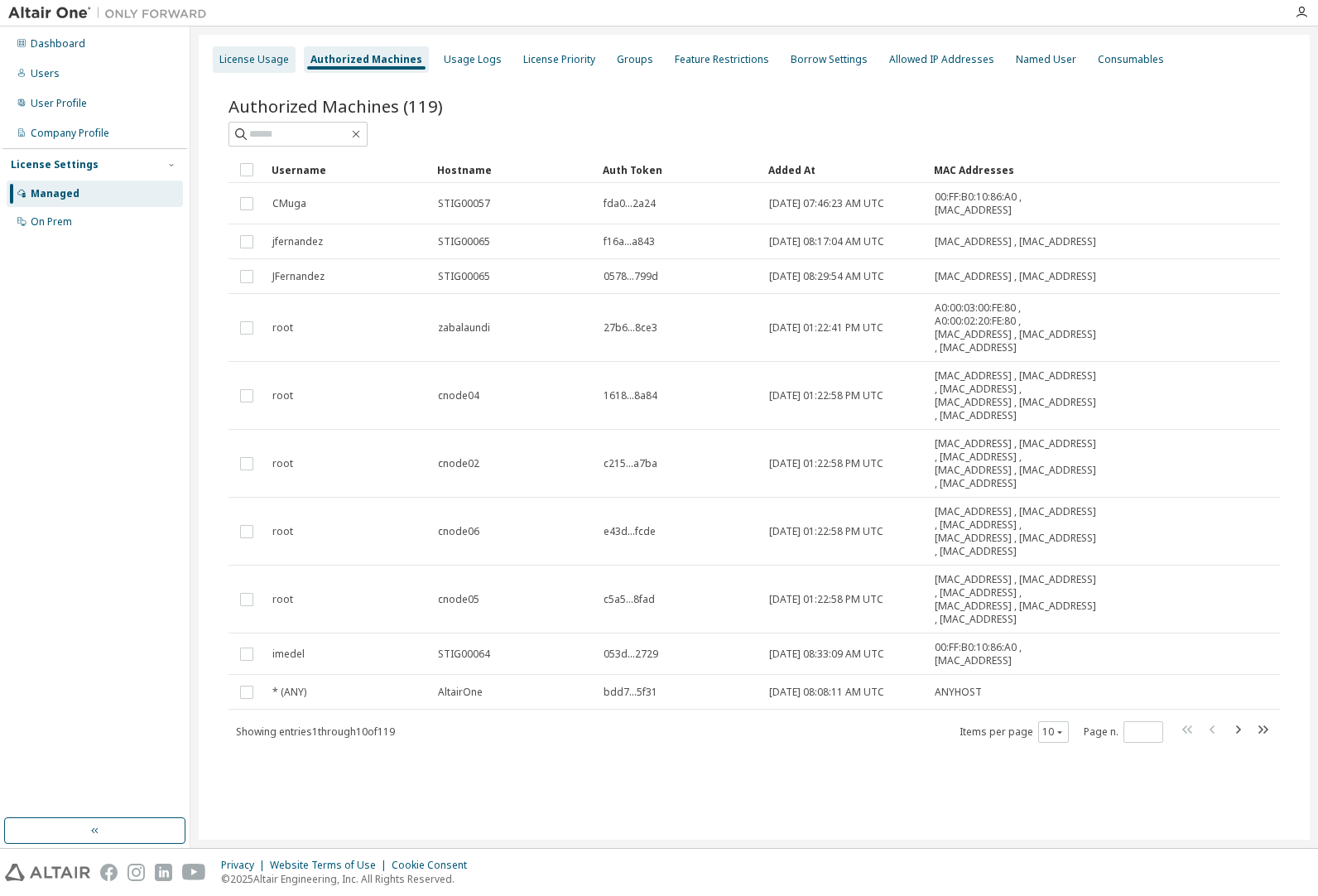
click at [242, 56] on div "License Usage" at bounding box center [254, 59] width 70 height 13
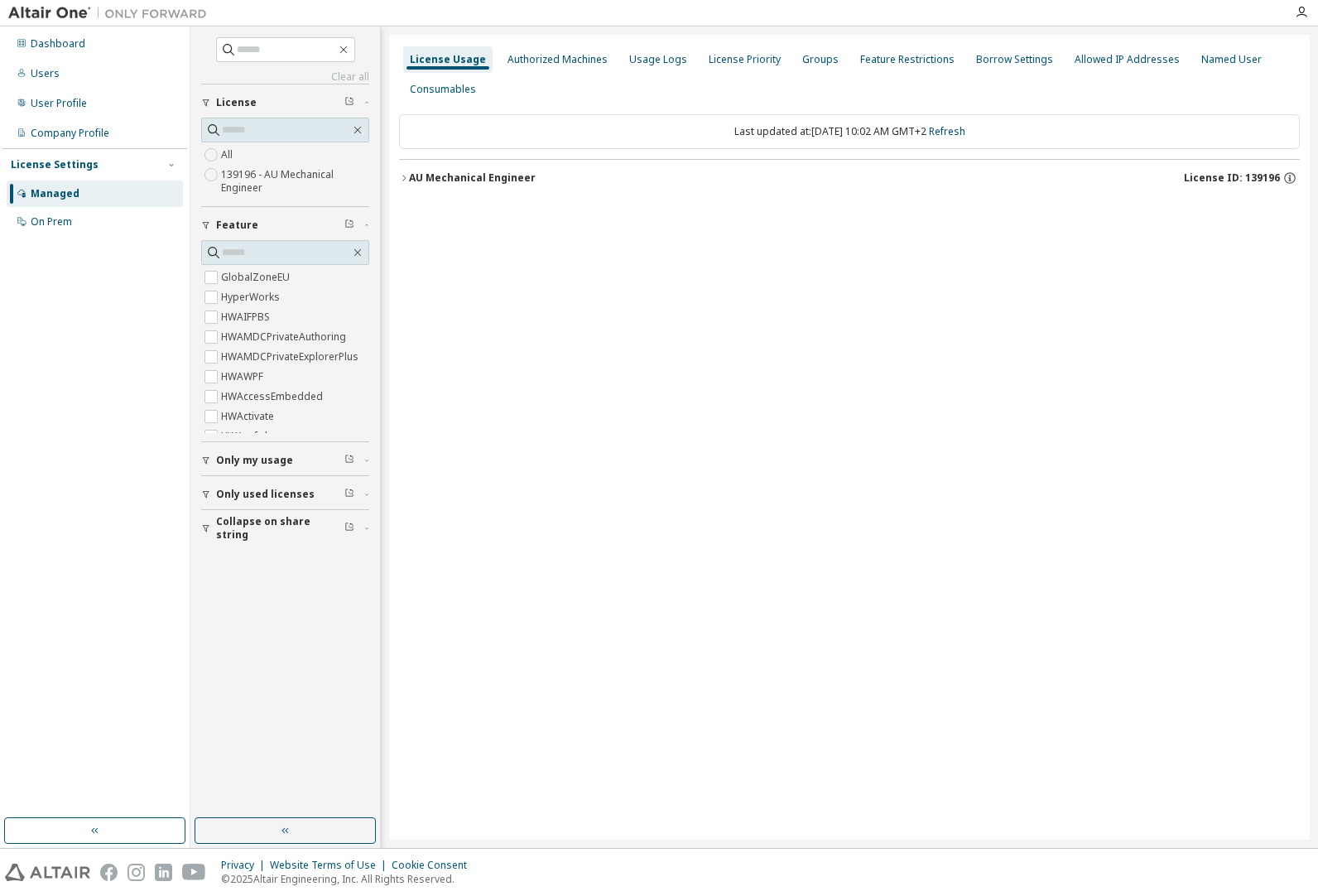
click at [408, 178] on icon "button" at bounding box center [403, 178] width 10 height 10
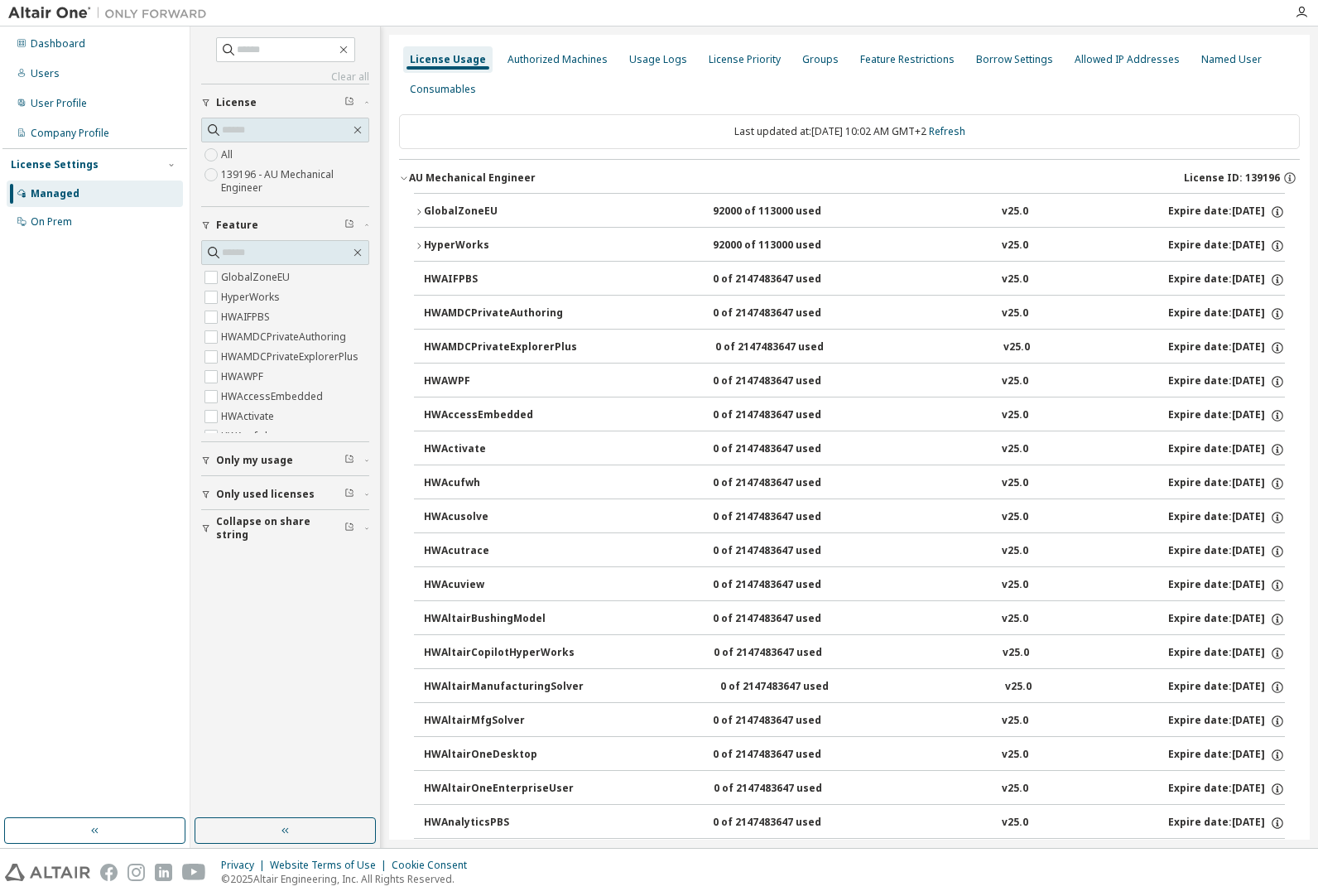
click at [419, 212] on icon "button" at bounding box center [418, 212] width 10 height 10
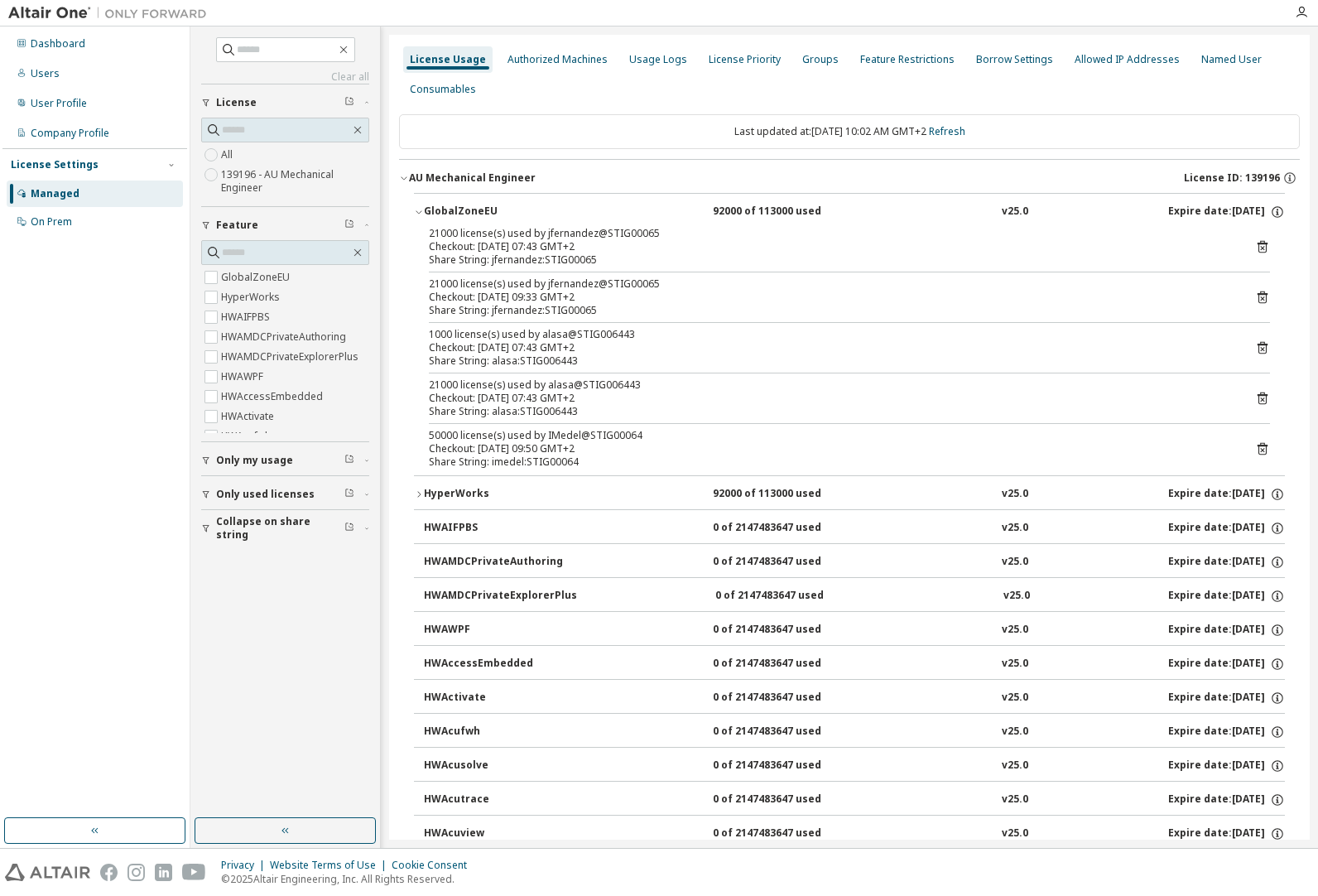
click at [419, 498] on icon "button" at bounding box center [418, 494] width 10 height 10
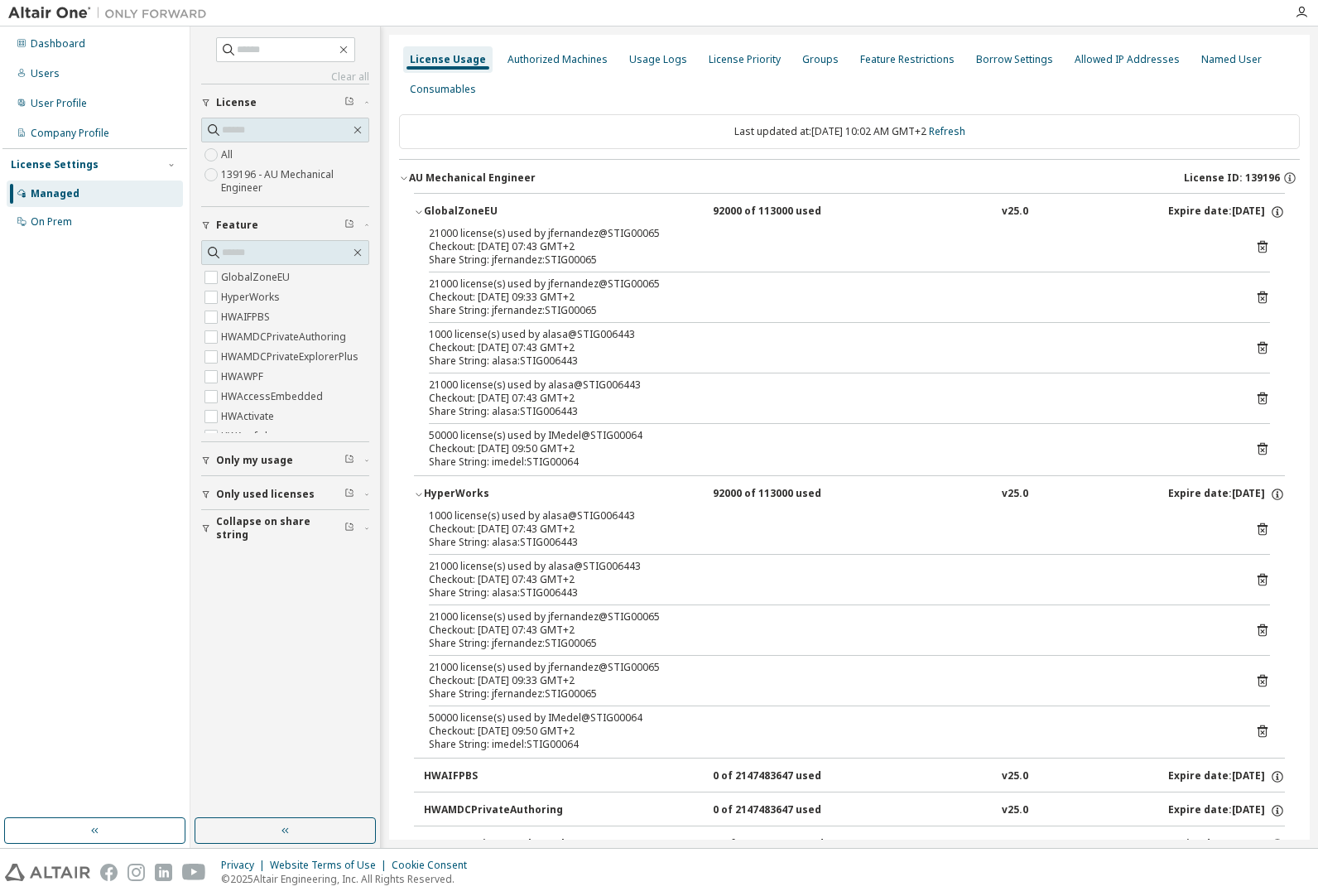
click at [419, 498] on icon "button" at bounding box center [418, 494] width 10 height 10
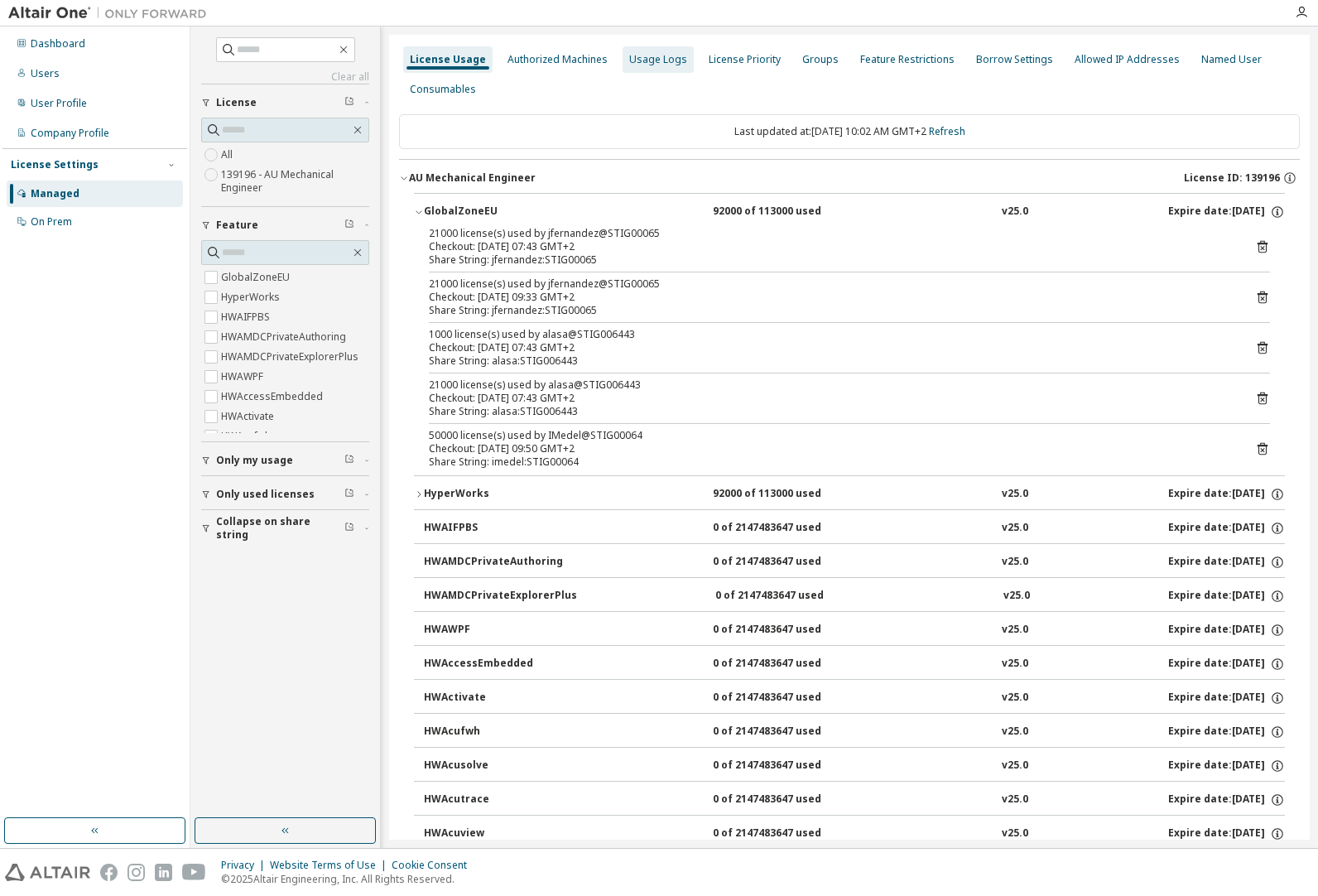
click at [649, 62] on div "Usage Logs" at bounding box center [658, 59] width 58 height 13
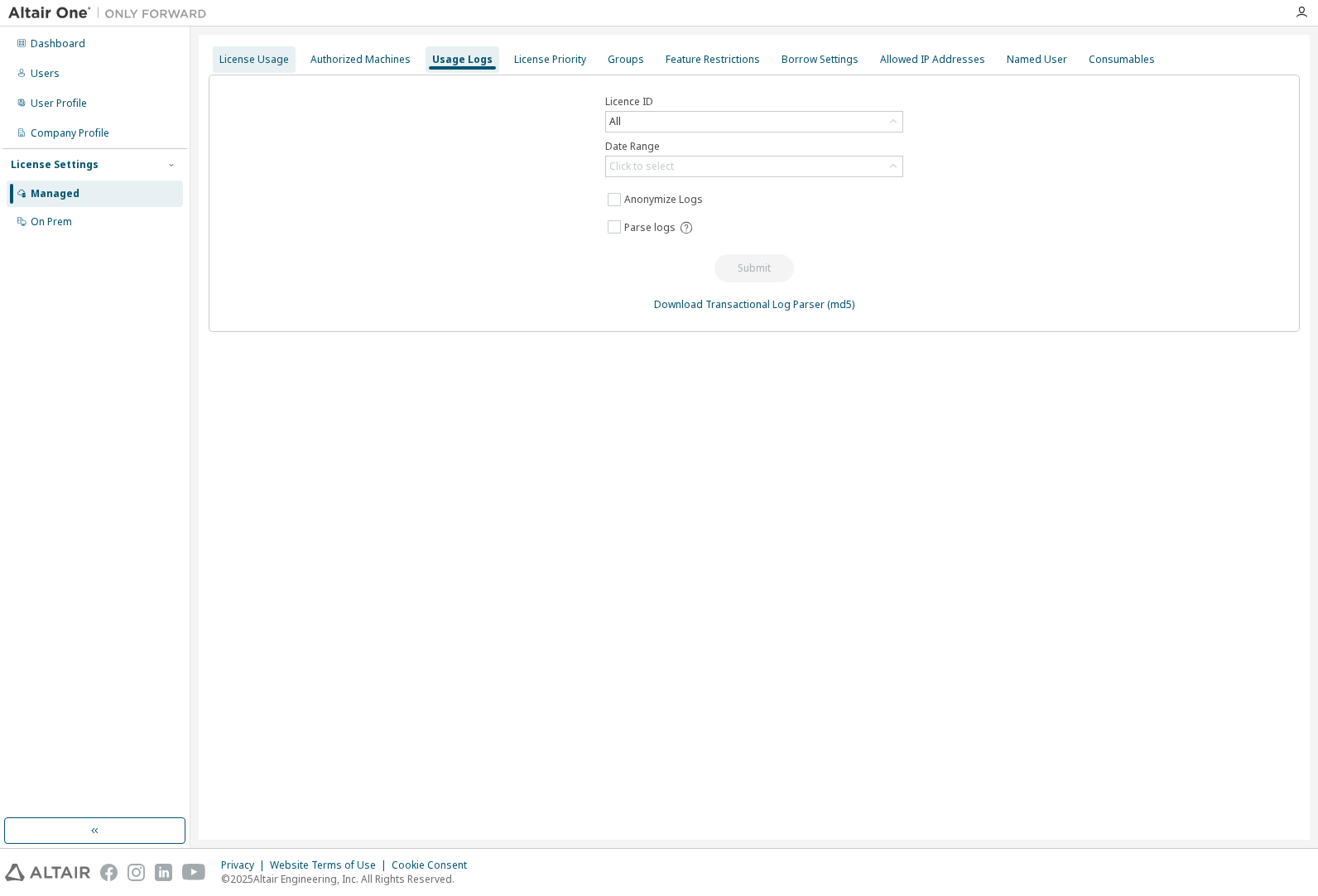
click at [247, 57] on div "License Usage" at bounding box center [254, 59] width 70 height 13
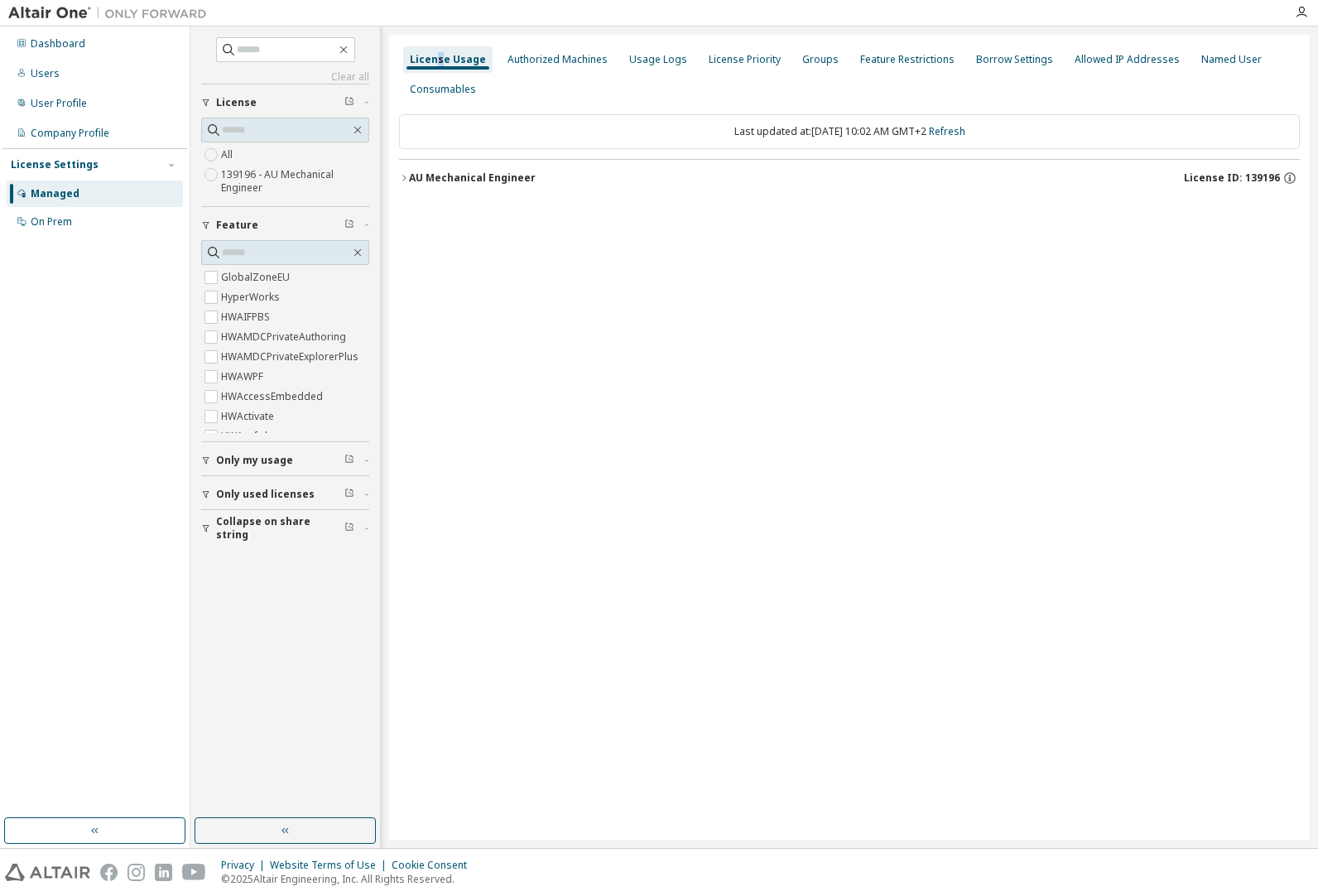
click at [403, 176] on icon "button" at bounding box center [404, 178] width 3 height 6
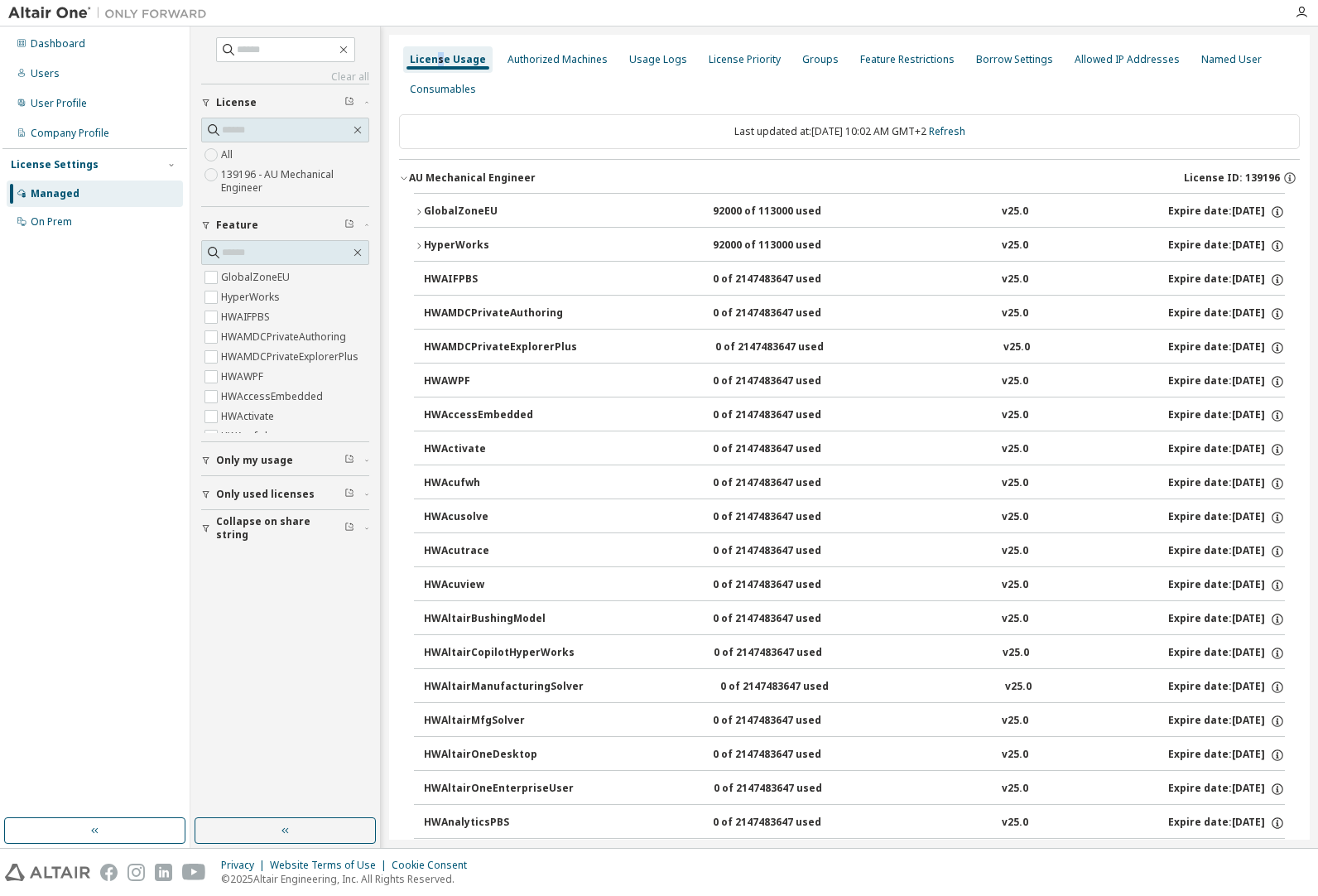
click at [419, 215] on icon "button" at bounding box center [418, 212] width 10 height 10
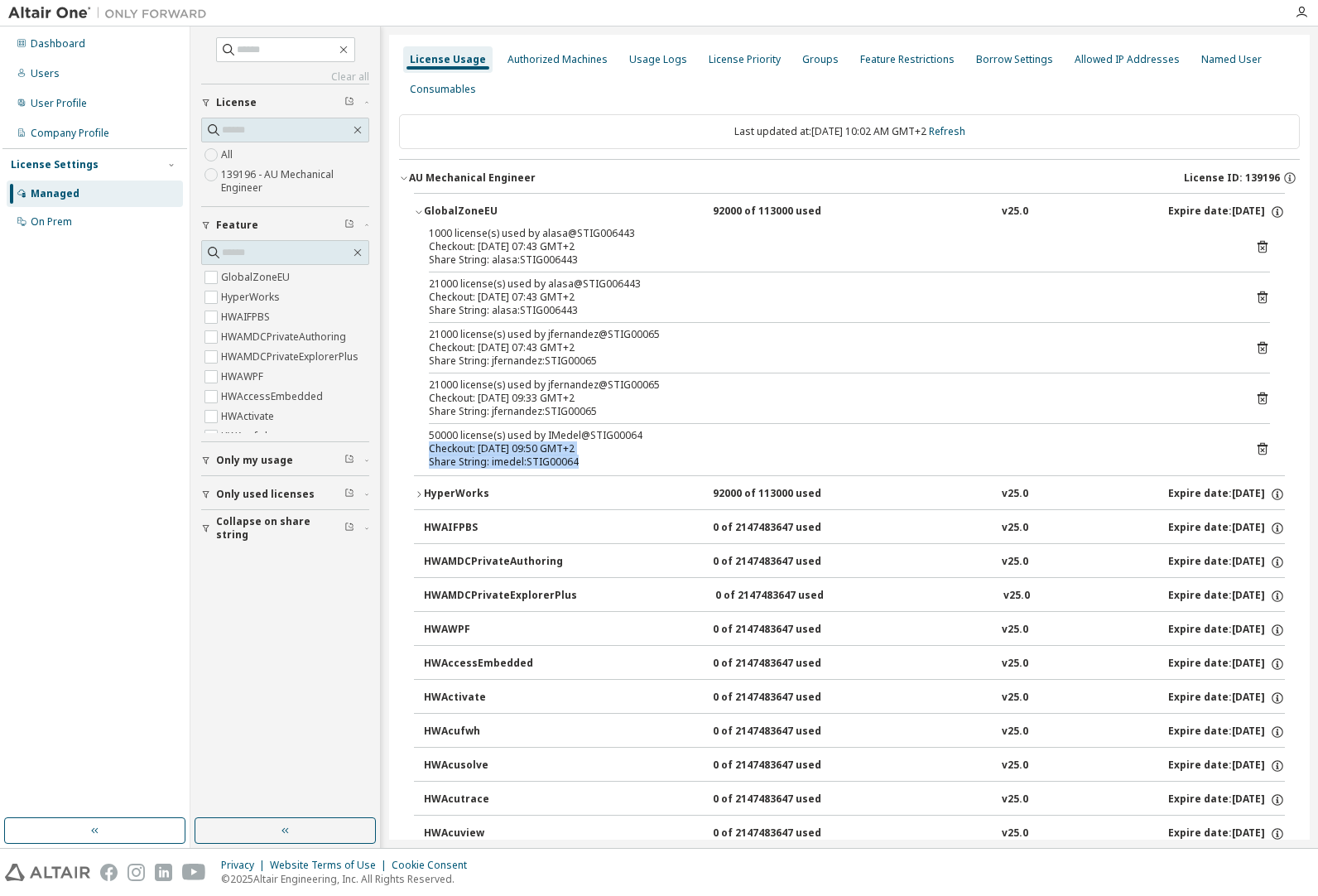
drag, startPoint x: 602, startPoint y: 462, endPoint x: 415, endPoint y: 443, distance: 188.0
click at [415, 443] on div "1000 license(s) used by alasa@STIG006443 Checkout: 2025-09-09 07:43 GMT+2 Share…" at bounding box center [849, 350] width 871 height 248
click at [53, 43] on div "Dashboard" at bounding box center [57, 44] width 55 height 13
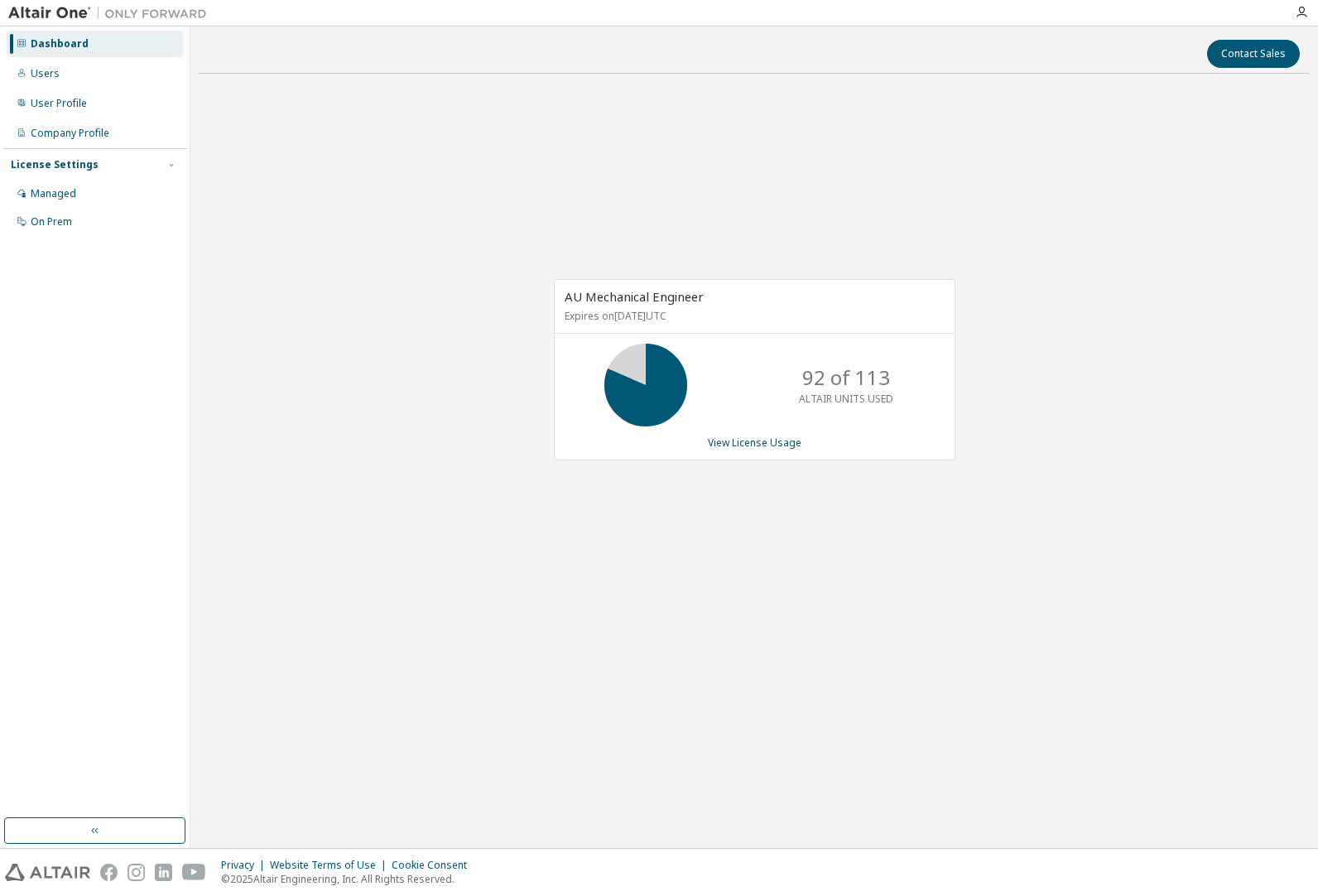
click at [1301, 3] on div at bounding box center [1301, 12] width 33 height 25
click at [1301, 12] on icon "button" at bounding box center [1301, 12] width 13 height 13
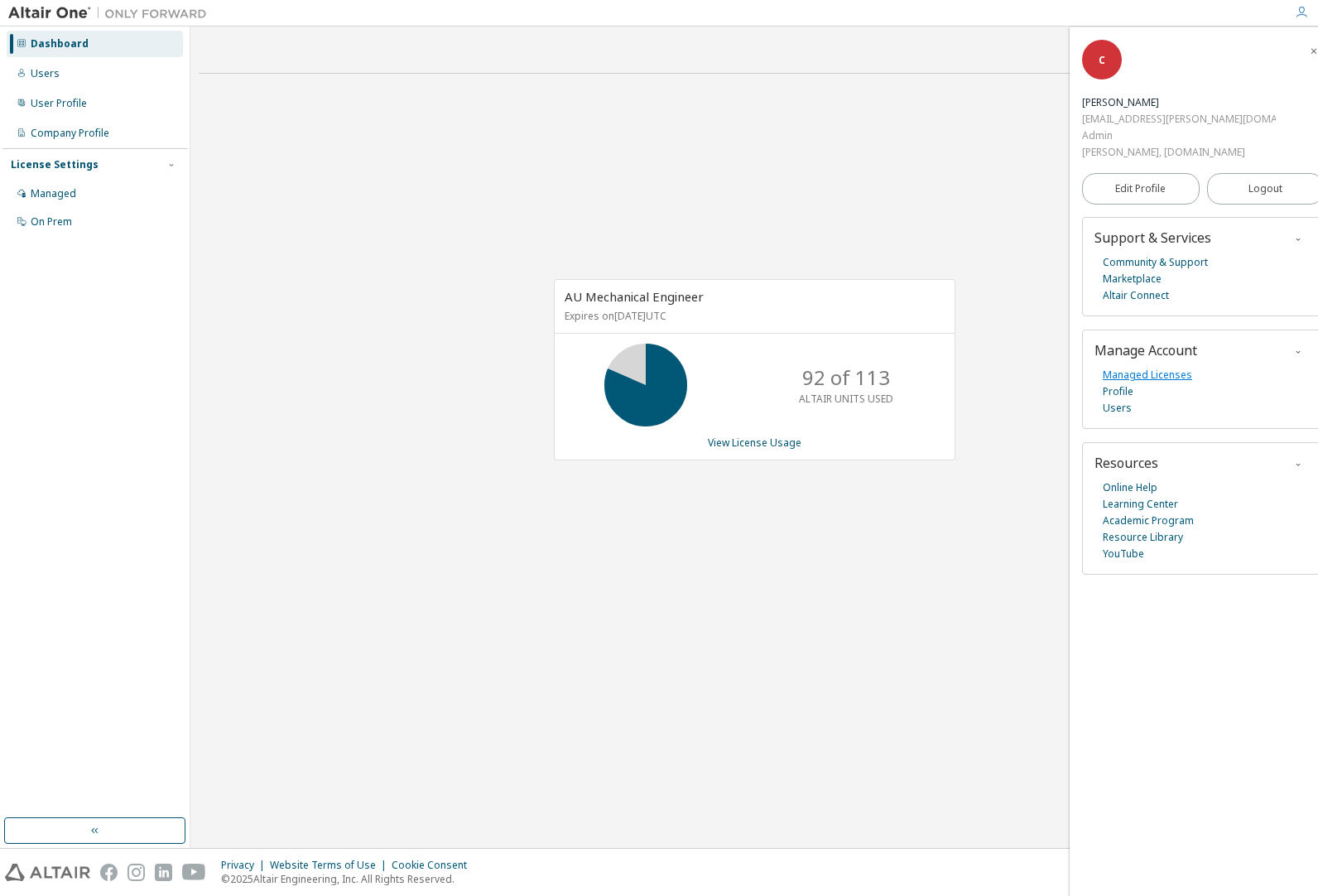
click at [1131, 367] on link "Managed Licenses" at bounding box center [1147, 374] width 90 height 17
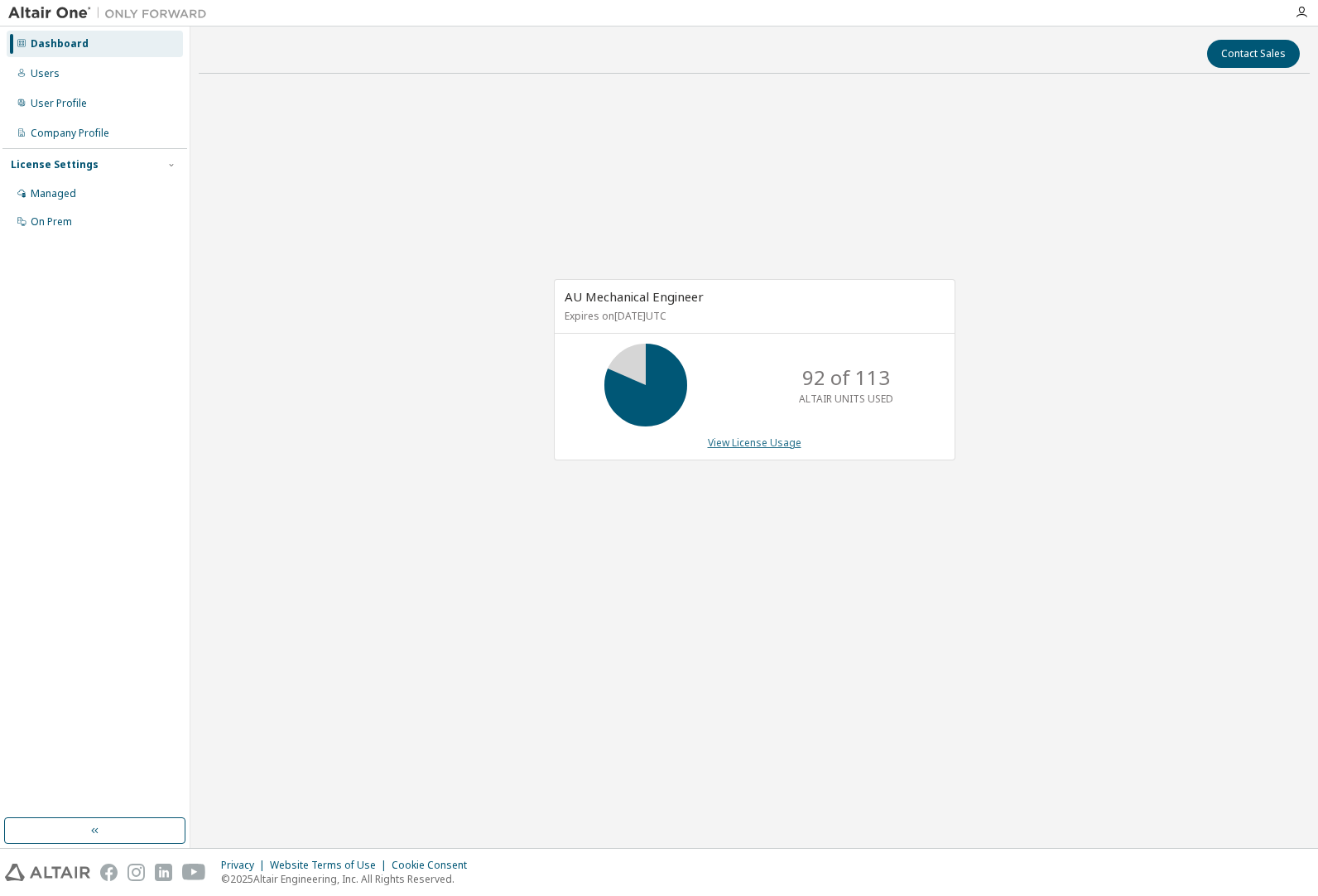
click at [769, 443] on link "View License Usage" at bounding box center [754, 442] width 93 height 14
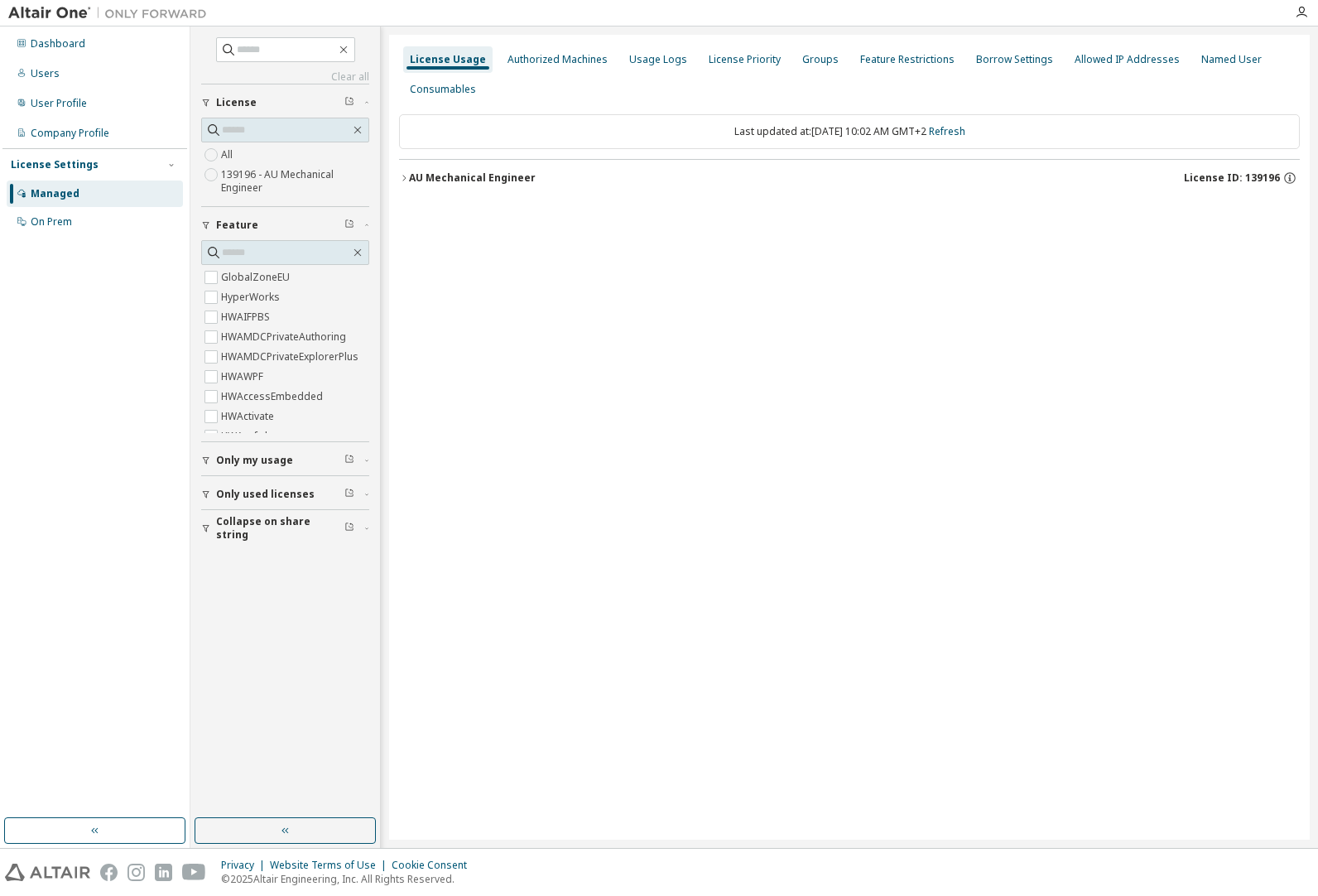
click at [405, 178] on icon "button" at bounding box center [403, 178] width 10 height 10
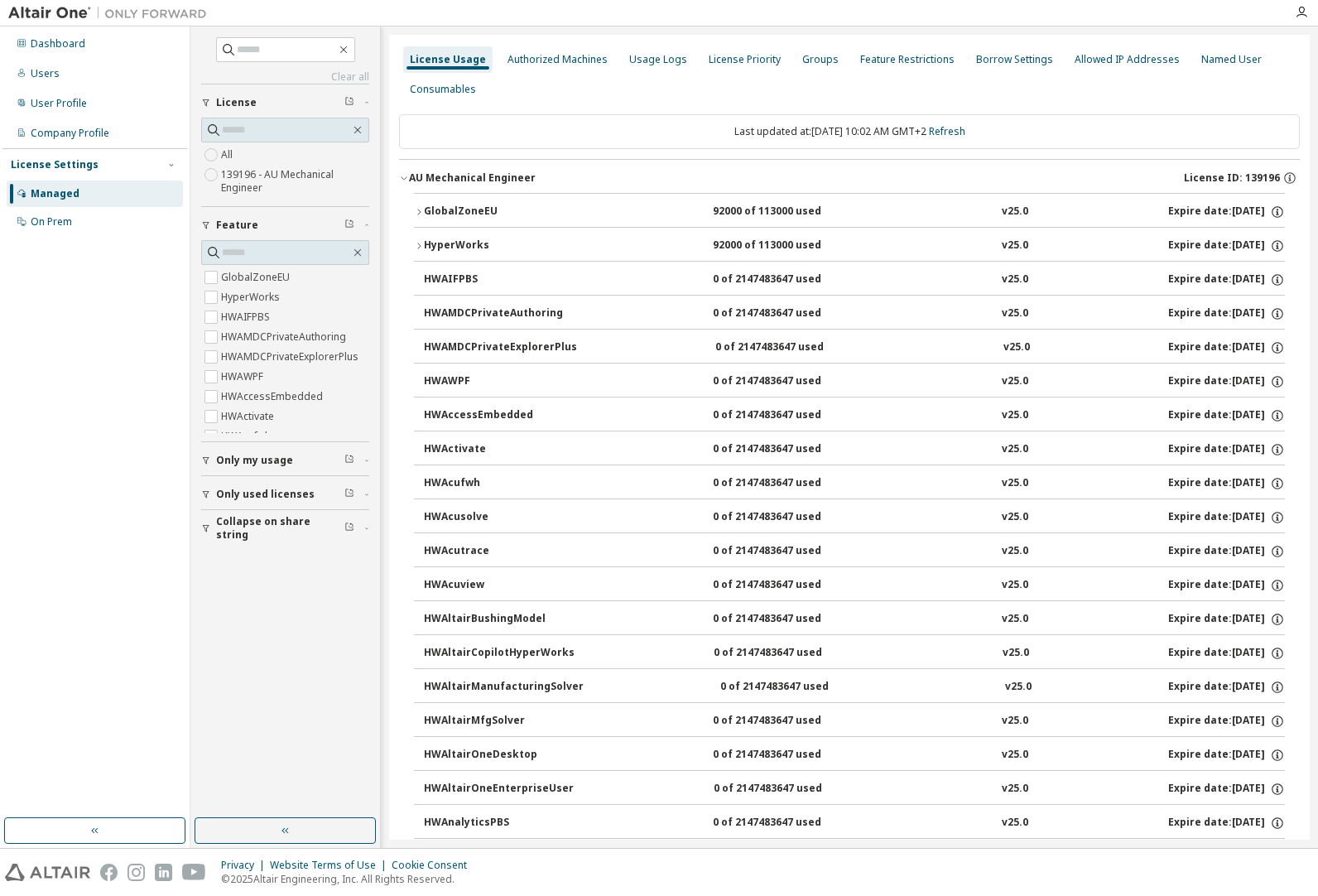
click at [421, 212] on icon "button" at bounding box center [418, 212] width 10 height 10
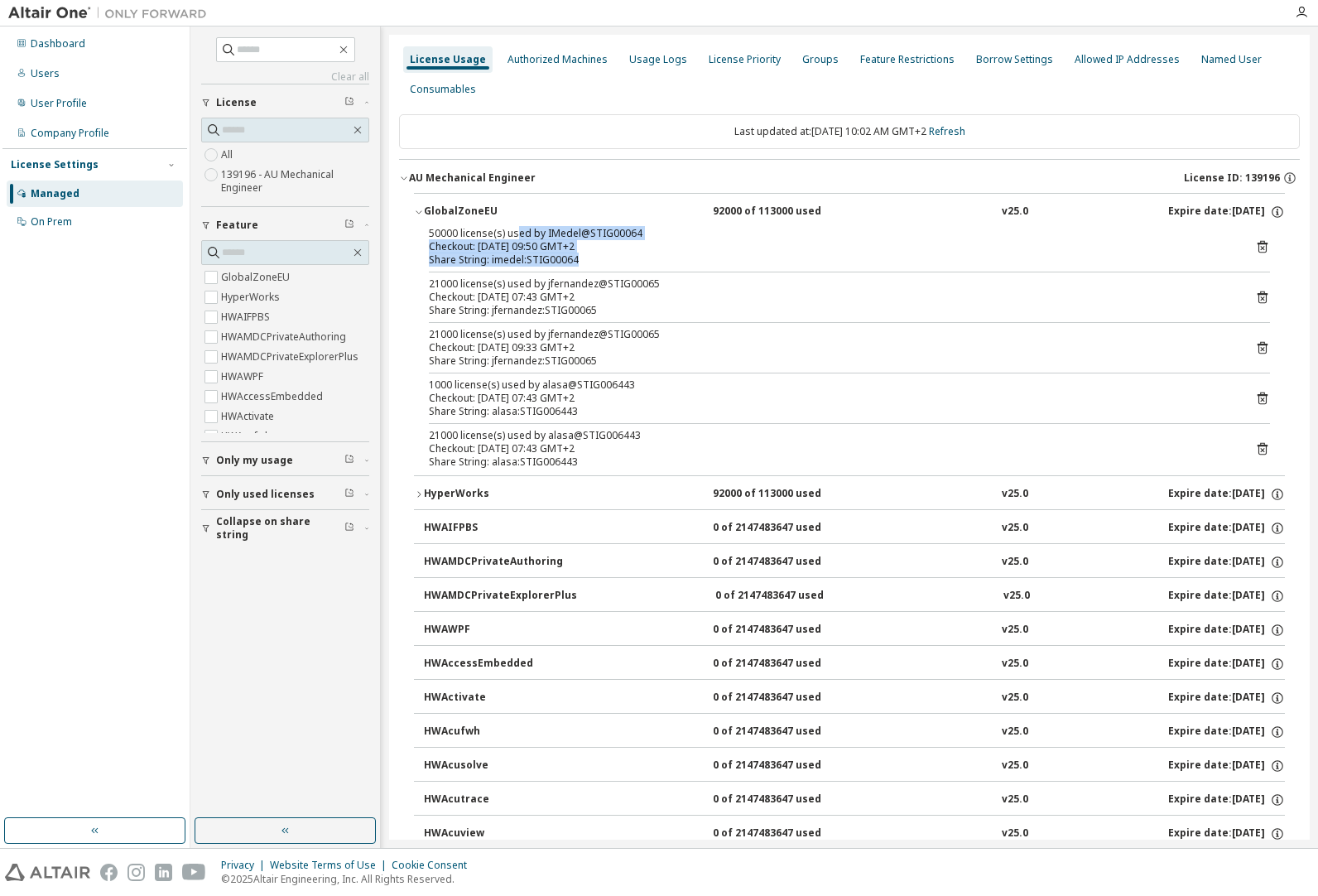
drag, startPoint x: 681, startPoint y: 257, endPoint x: 515, endPoint y: 232, distance: 167.9
click at [515, 232] on div "50000 license(s) used by IMedel@STIG00064 Checkout: [DATE] 09:50 GMT+2 Share St…" at bounding box center [829, 246] width 801 height 40
click at [1258, 243] on icon at bounding box center [1262, 247] width 10 height 12
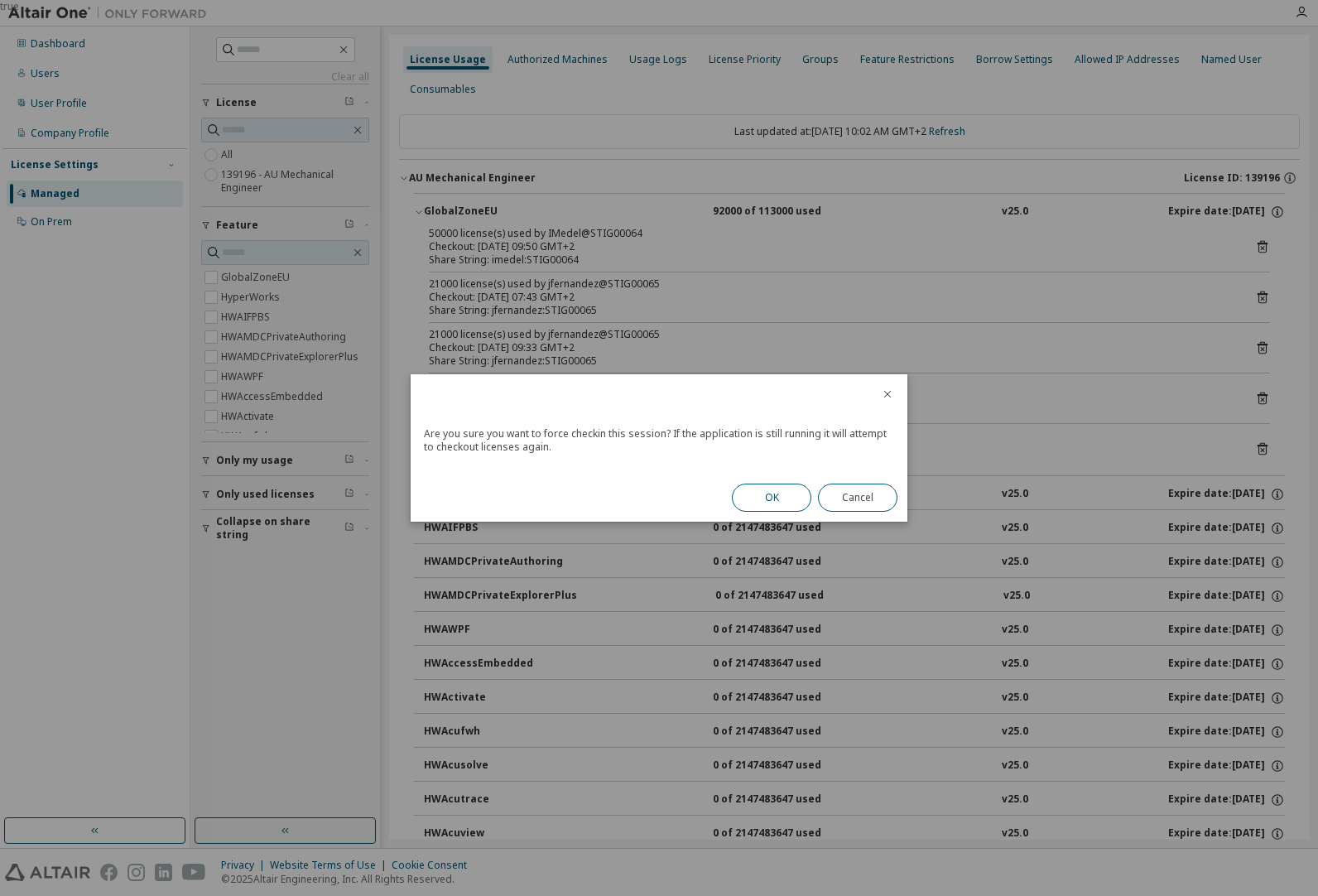
click at [765, 495] on button "OK" at bounding box center [771, 497] width 79 height 28
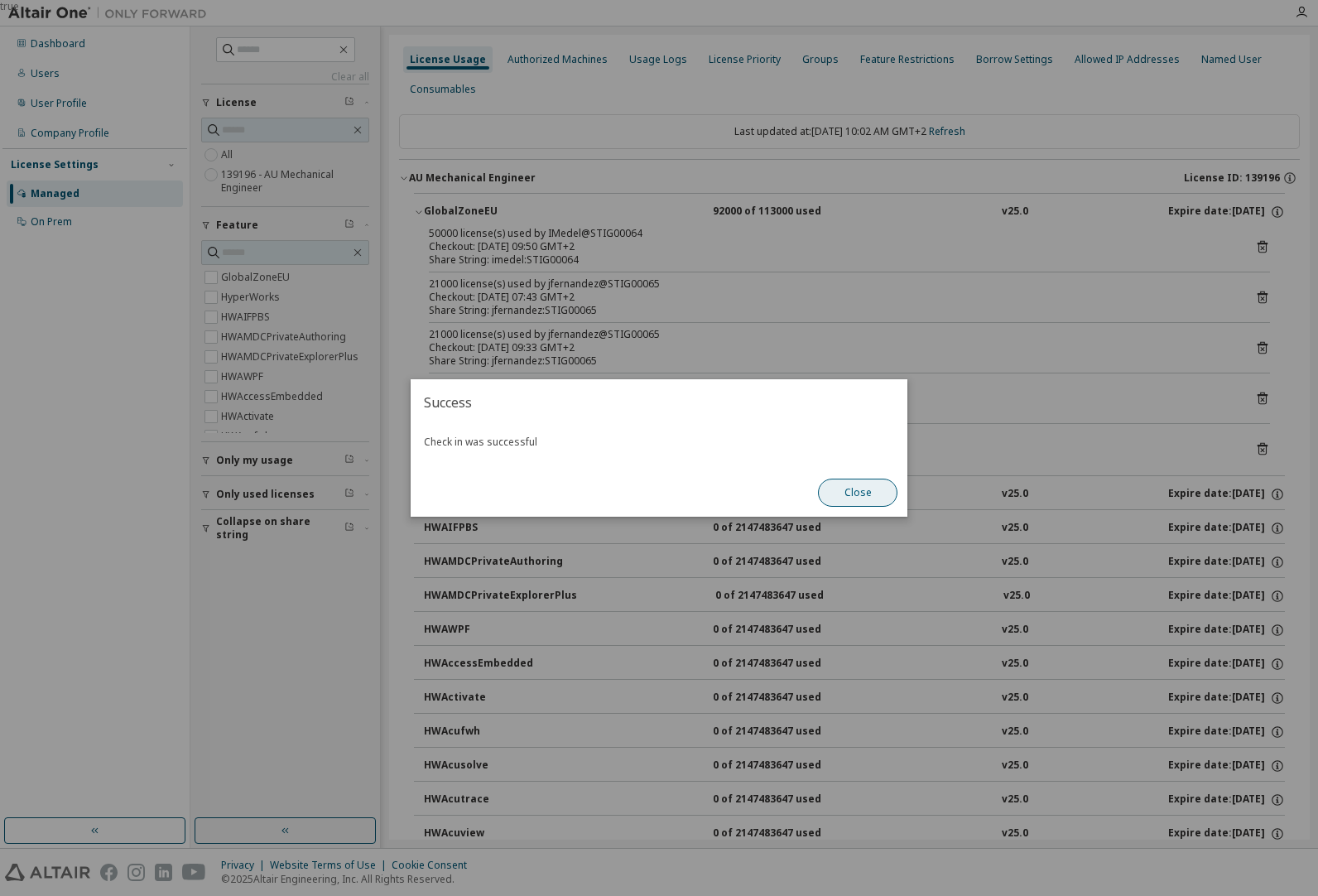
click at [854, 495] on button "Close" at bounding box center [857, 492] width 79 height 28
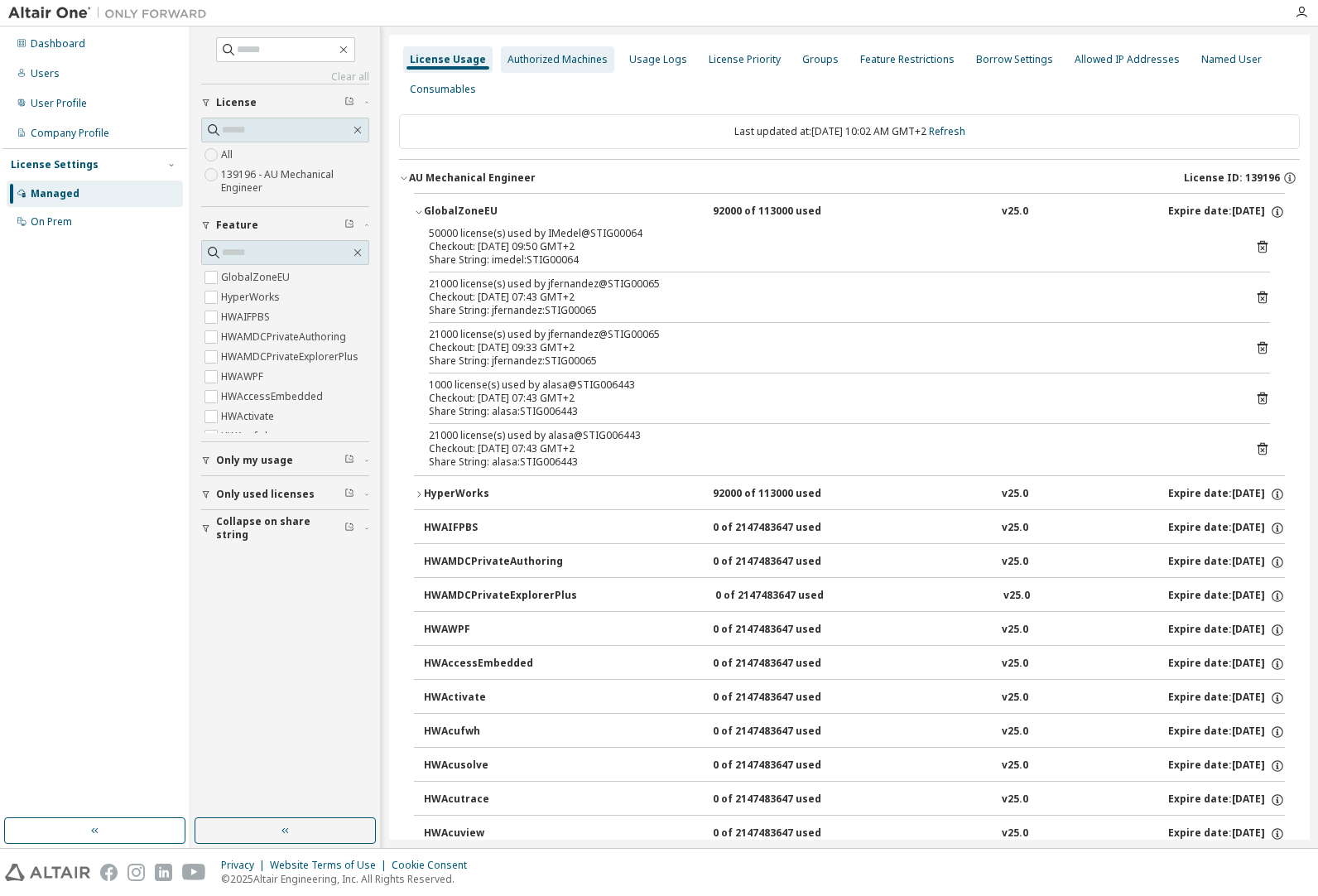
click at [584, 67] on div "Authorized Machines" at bounding box center [558, 59] width 113 height 26
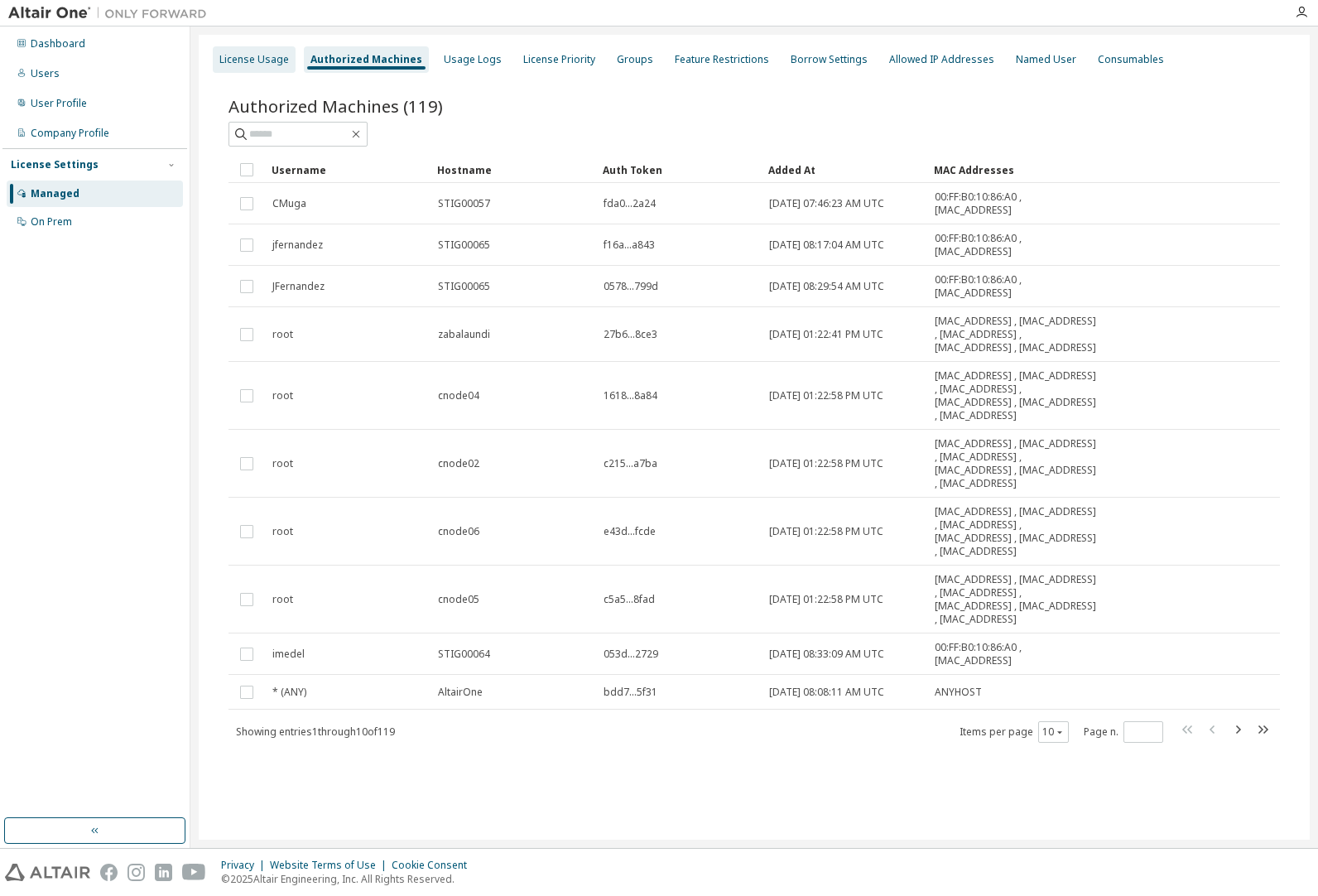
click at [250, 50] on div "License Usage" at bounding box center [253, 59] width 83 height 26
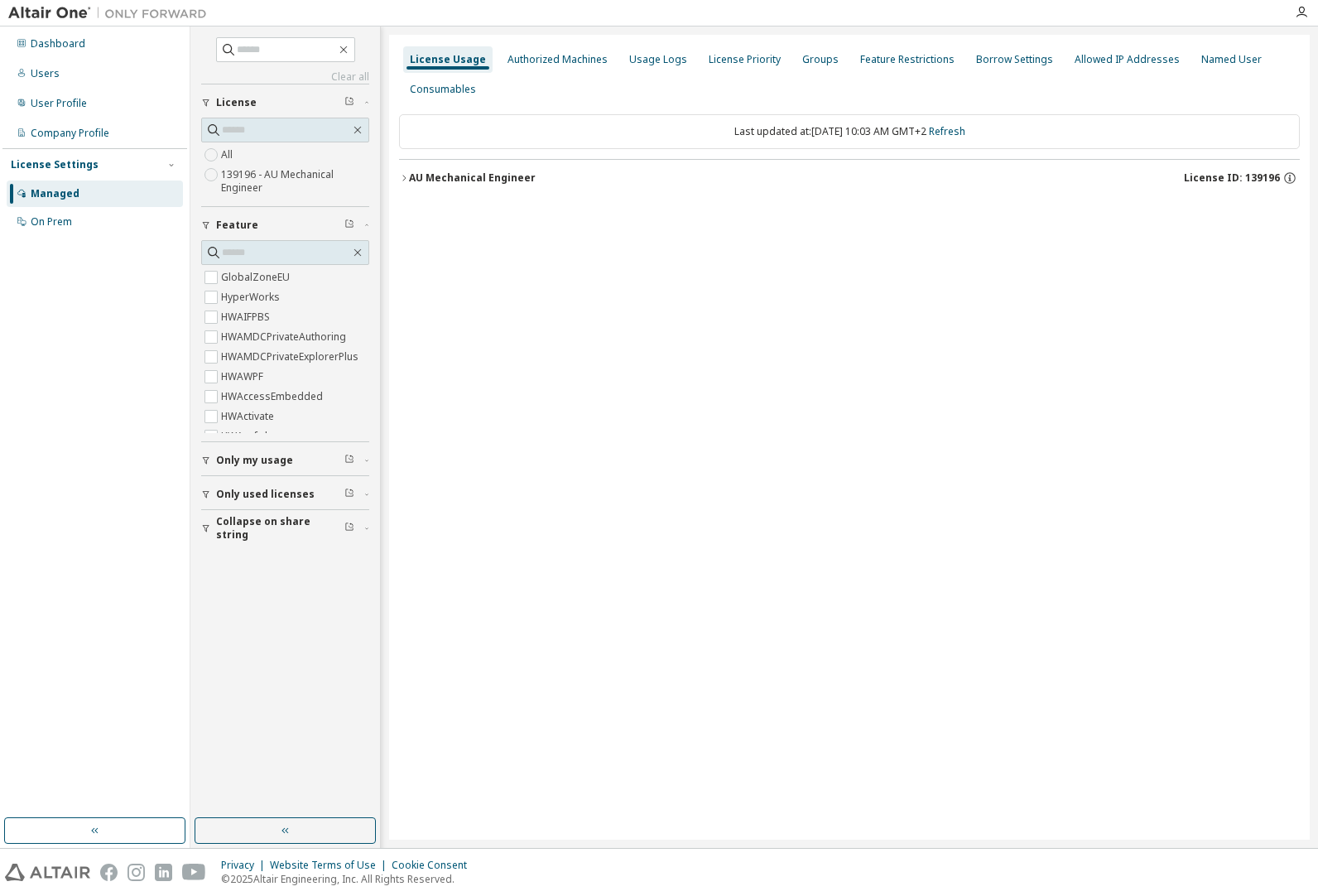
click at [406, 176] on icon "button" at bounding box center [403, 178] width 10 height 10
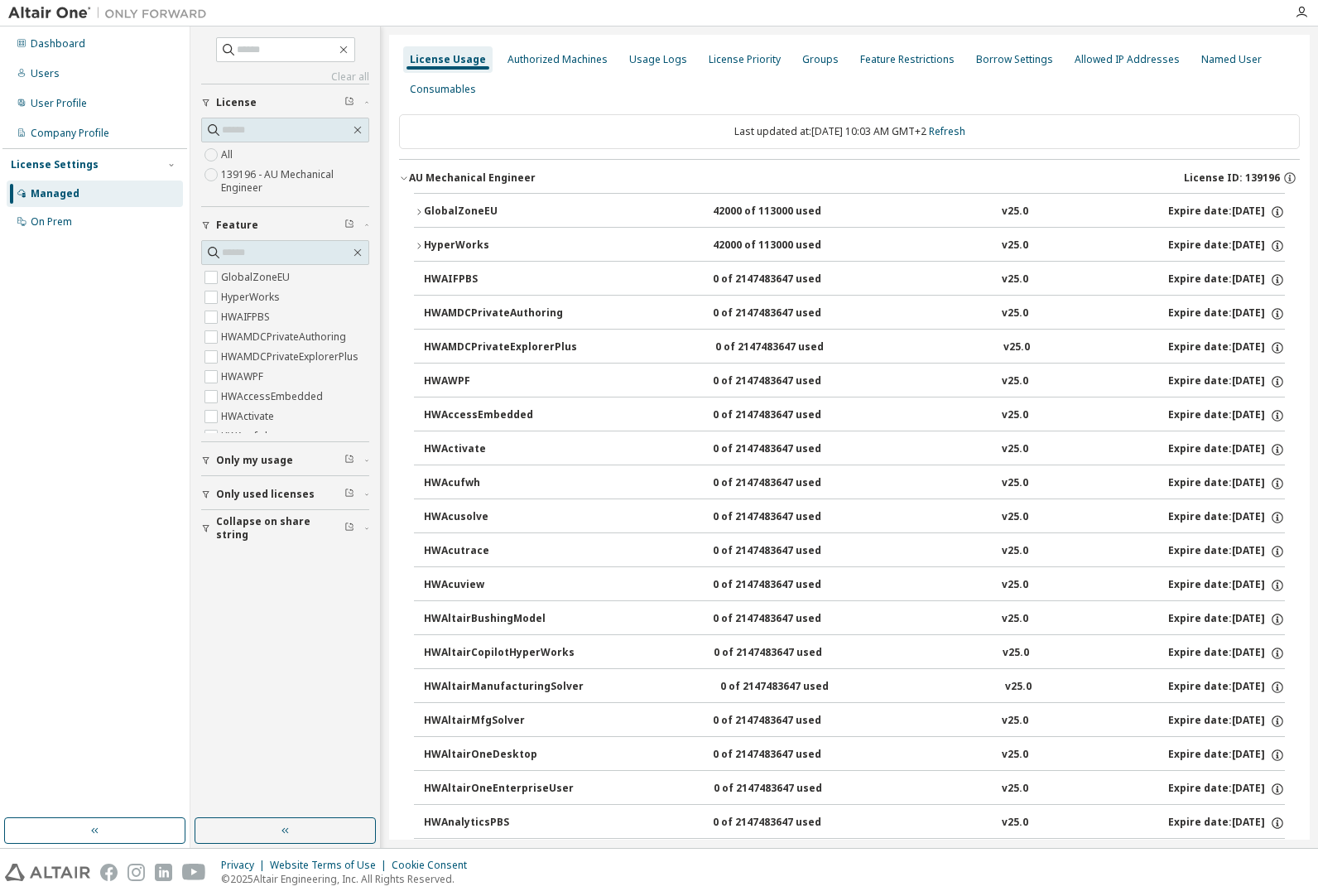
click at [418, 210] on icon "button" at bounding box center [418, 212] width 10 height 10
